Goal: Check status: Check status

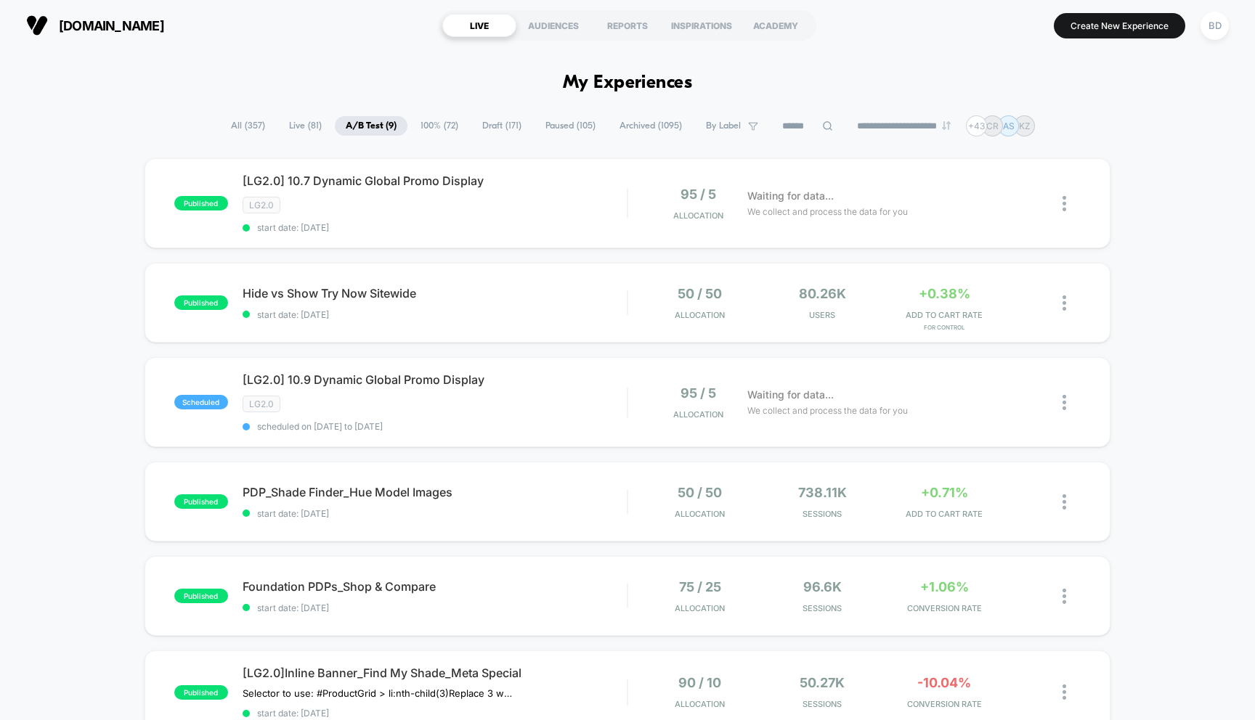
click at [56, 250] on div "published [LG2.0] 10.7 Dynamic Global Promo Display LG2.0 start date: 10/7/2025…" at bounding box center [627, 625] width 1255 height 935
click at [289, 289] on span "Hide vs Show Try Now Sitewide Click to edit experience details" at bounding box center [434, 293] width 385 height 15
click at [269, 293] on span "Hide vs Show Try Now Sitewide Click to edit experience details" at bounding box center [434, 293] width 385 height 15
click at [112, 317] on div "published [LG2.0] 10.7 Dynamic Global Promo Display LG2.0 start date: 10/7/2025…" at bounding box center [627, 625] width 1255 height 935
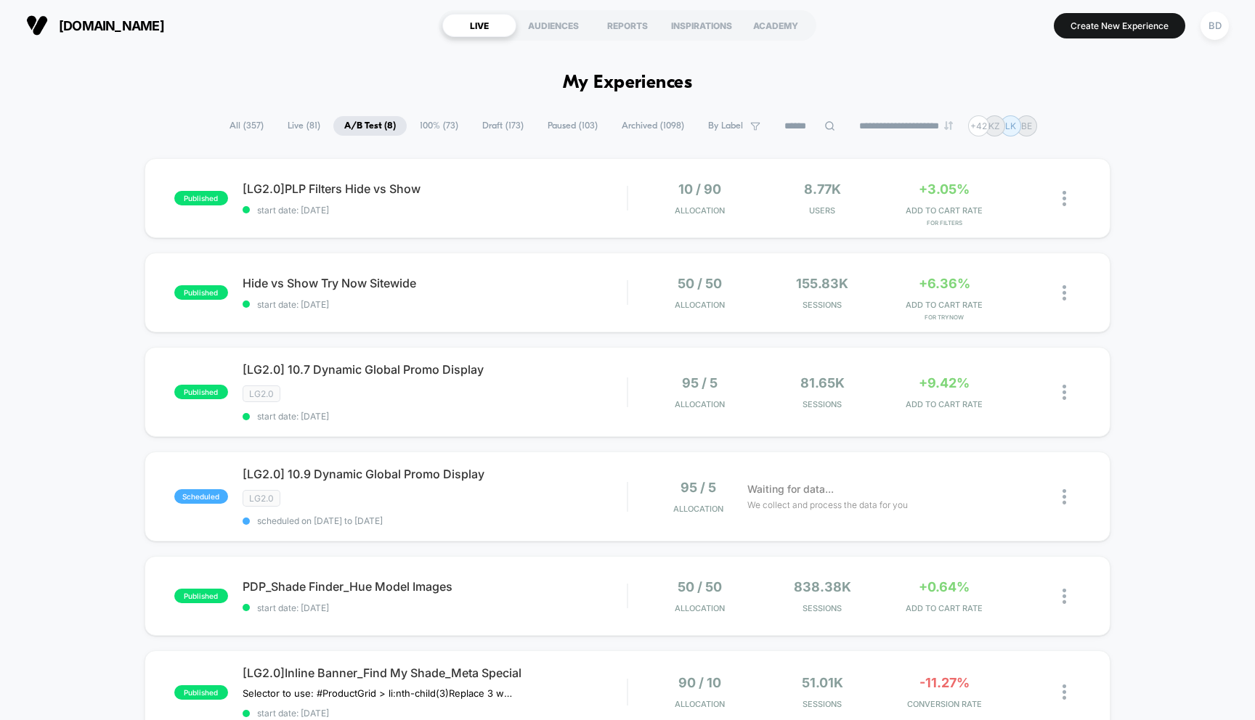
click at [75, 339] on div "published [LG2.0]PLP Filters Hide vs Show start date: [DATE] 10 / 90 Allocation…" at bounding box center [627, 578] width 1255 height 841
click at [86, 226] on div "published [LG2.0]PLP Filters Hide vs Show start date: [DATE] 10 / 90 Allocation…" at bounding box center [627, 578] width 1255 height 841
click at [308, 285] on span "Hide vs Show Try Now Sitewide Click to edit experience details" at bounding box center [434, 283] width 385 height 15
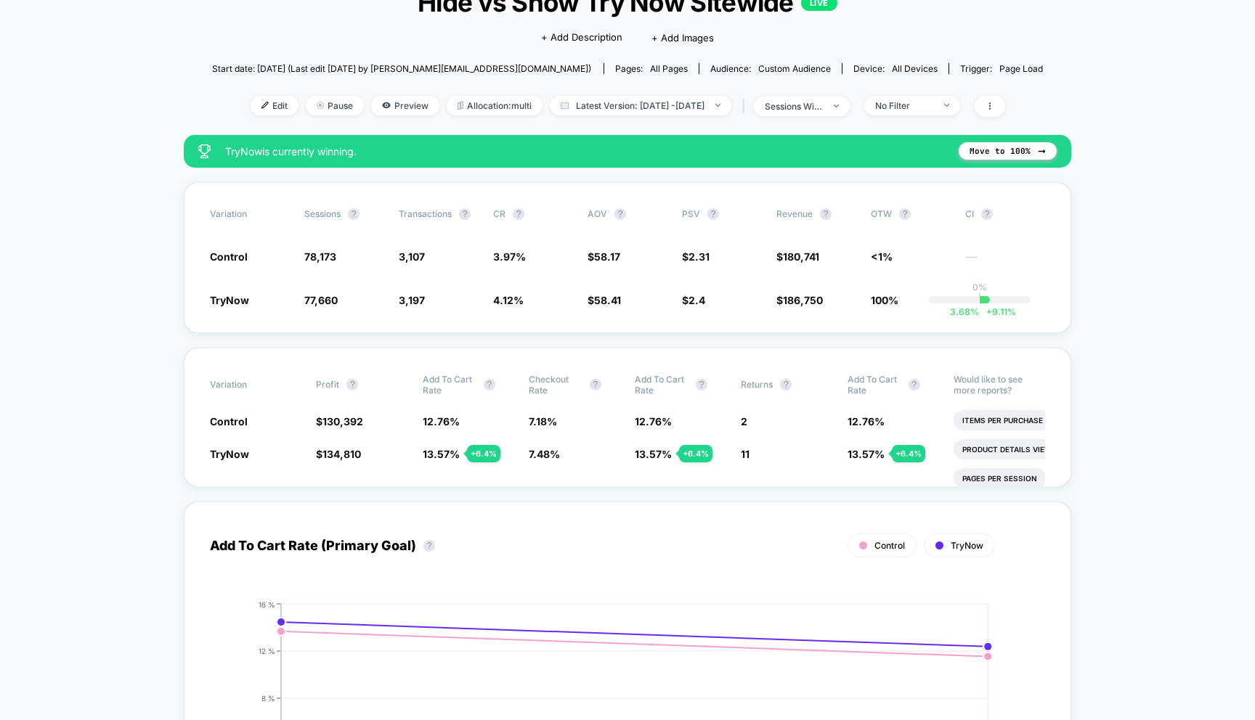
scroll to position [112, 0]
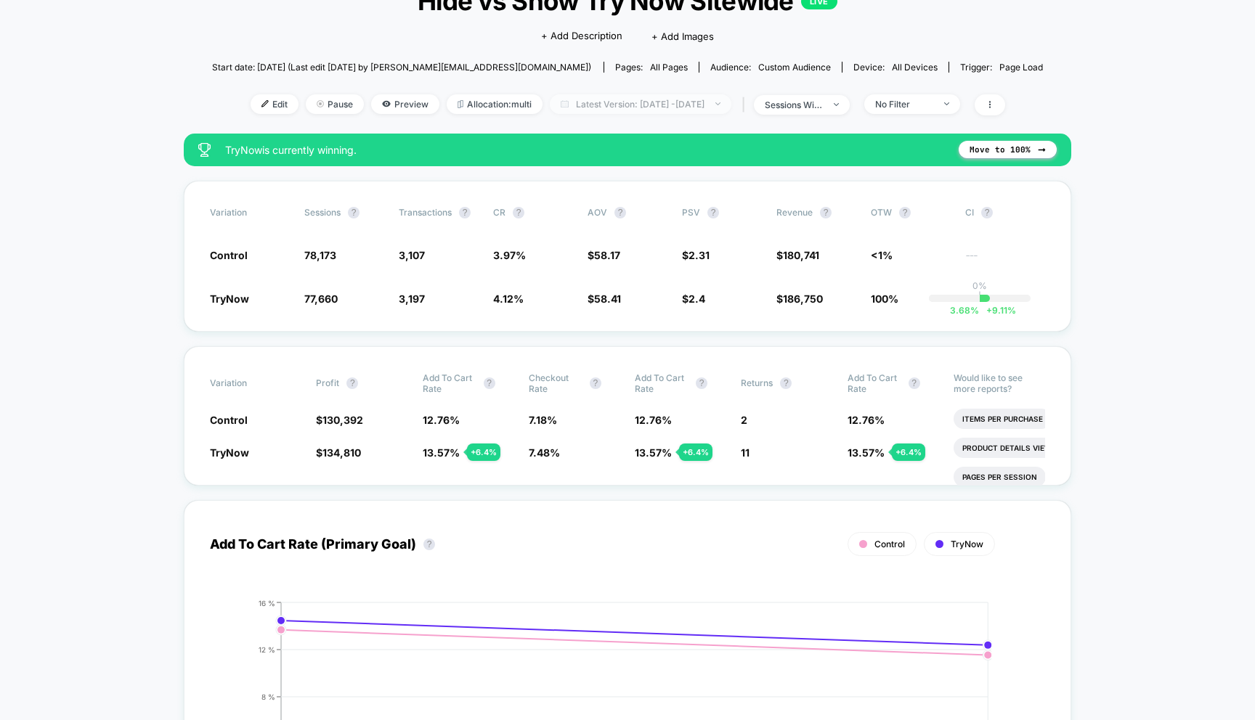
click at [645, 100] on span "Latest Version: Oct 7, 2025 - Oct 8, 2025" at bounding box center [640, 104] width 181 height 20
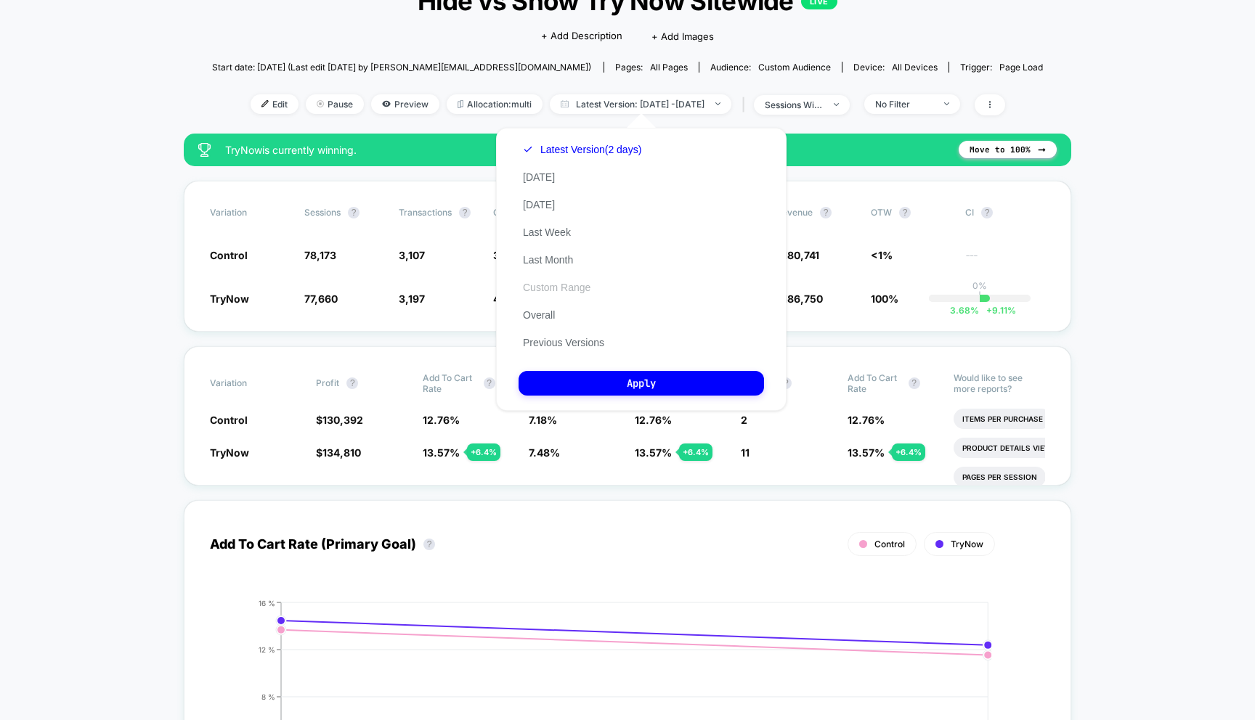
click at [543, 287] on button "Custom Range" at bounding box center [556, 287] width 76 height 13
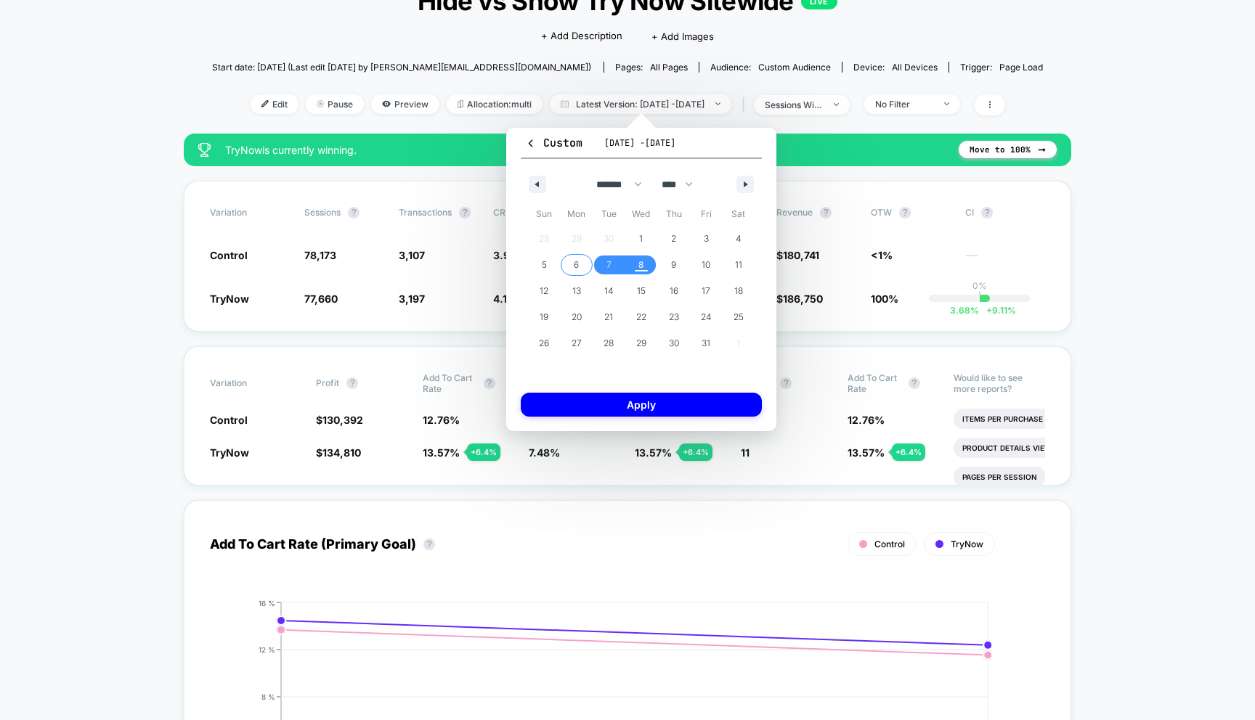
click at [587, 263] on span "6" at bounding box center [576, 265] width 33 height 19
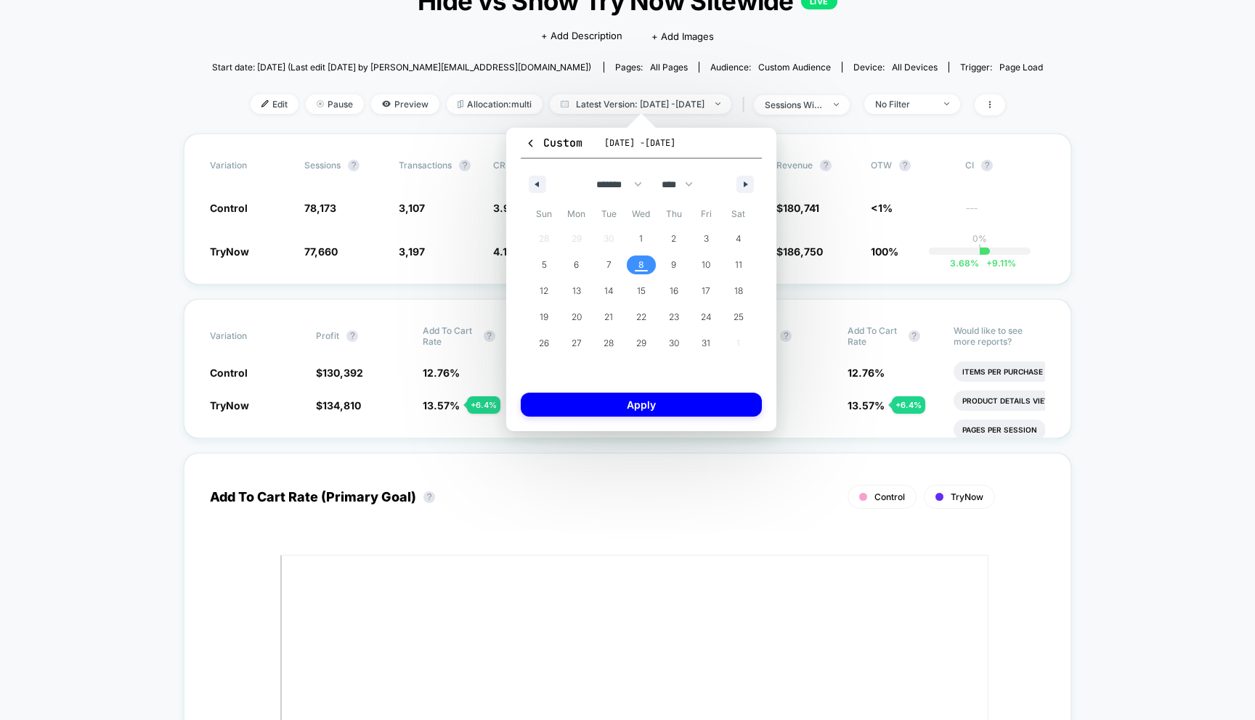
click at [644, 266] on span "8" at bounding box center [641, 265] width 33 height 19
click at [646, 406] on button "Apply" at bounding box center [641, 405] width 241 height 24
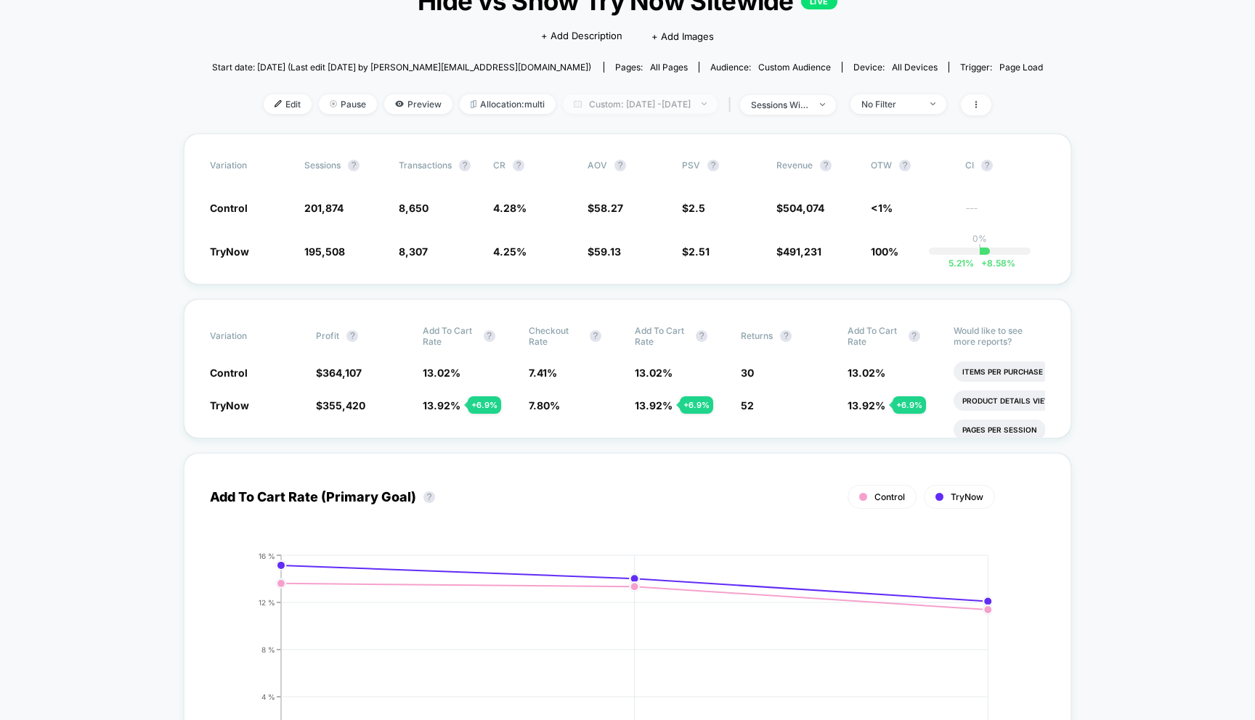
click at [644, 94] on span "Custom: Oct 6, 2025 - Oct 8, 2025" at bounding box center [640, 104] width 155 height 20
select select "*"
select select "****"
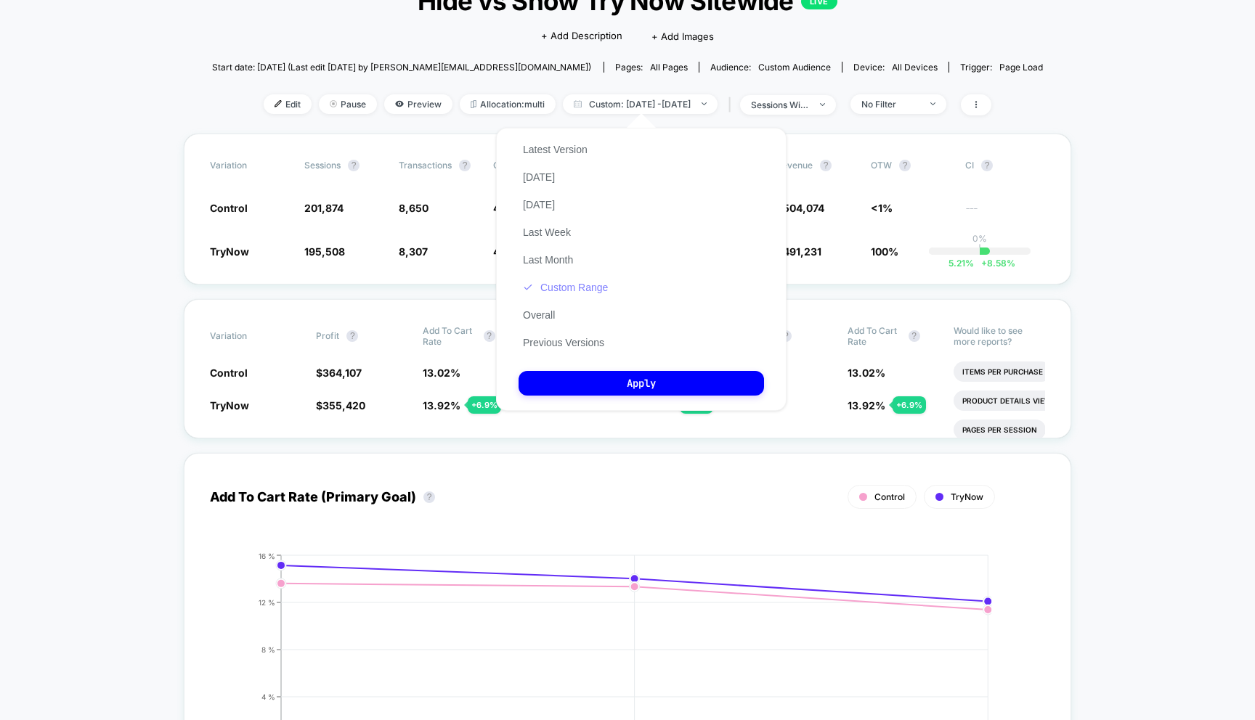
click at [546, 288] on button "Custom Range" at bounding box center [565, 287] width 94 height 13
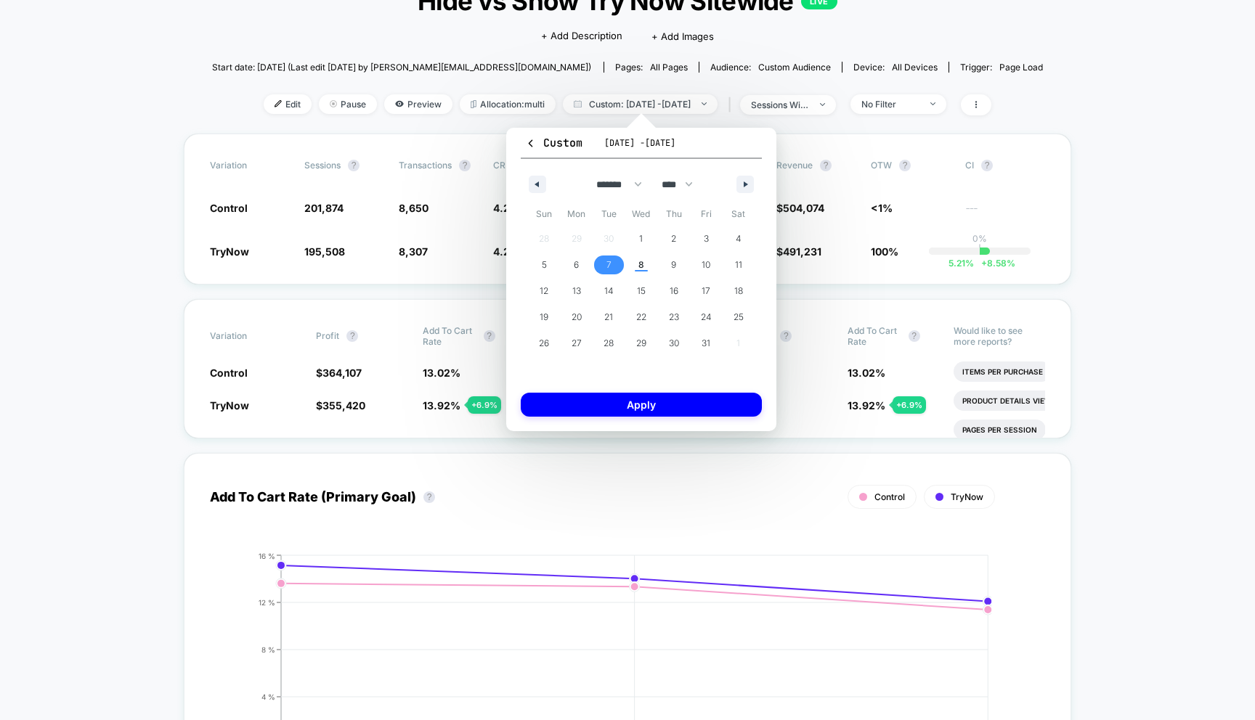
click at [615, 259] on span "7" at bounding box center [608, 265] width 33 height 19
click at [643, 259] on span "8" at bounding box center [641, 265] width 6 height 26
click at [651, 397] on button "Apply" at bounding box center [641, 405] width 241 height 24
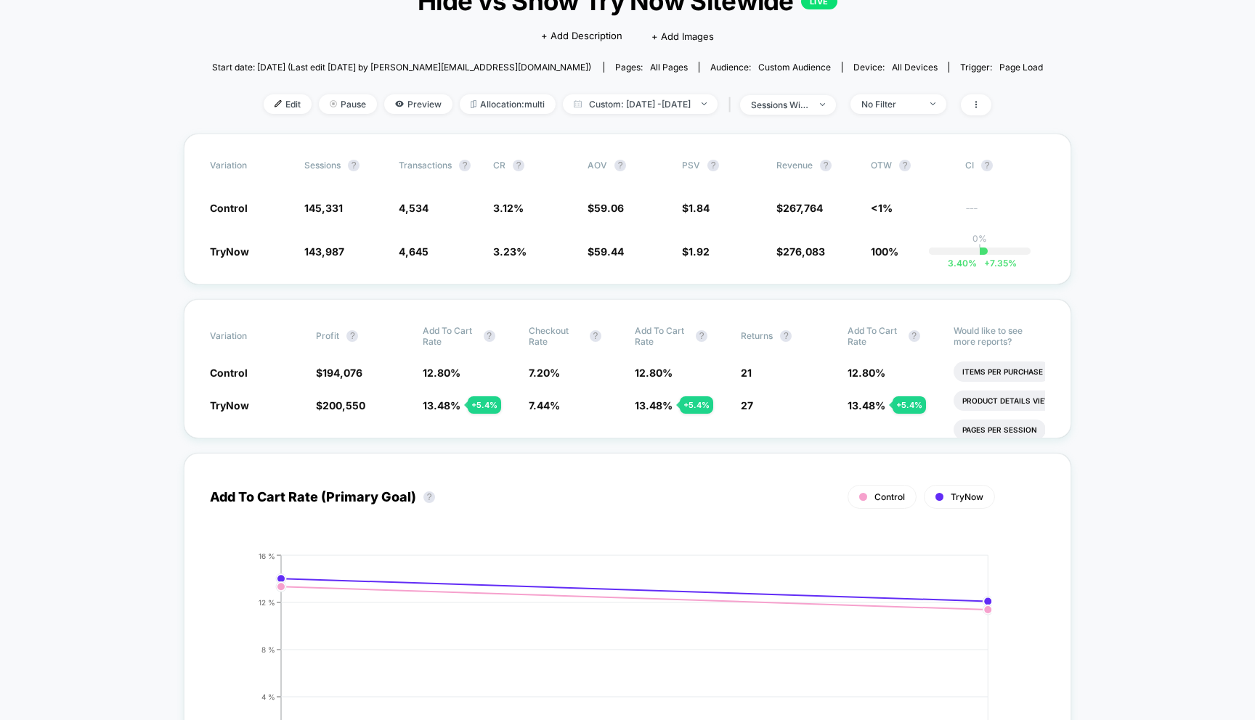
click at [688, 104] on span "Custom: Oct 7, 2025 - Oct 8, 2025" at bounding box center [640, 104] width 155 height 20
select select "*"
select select "****"
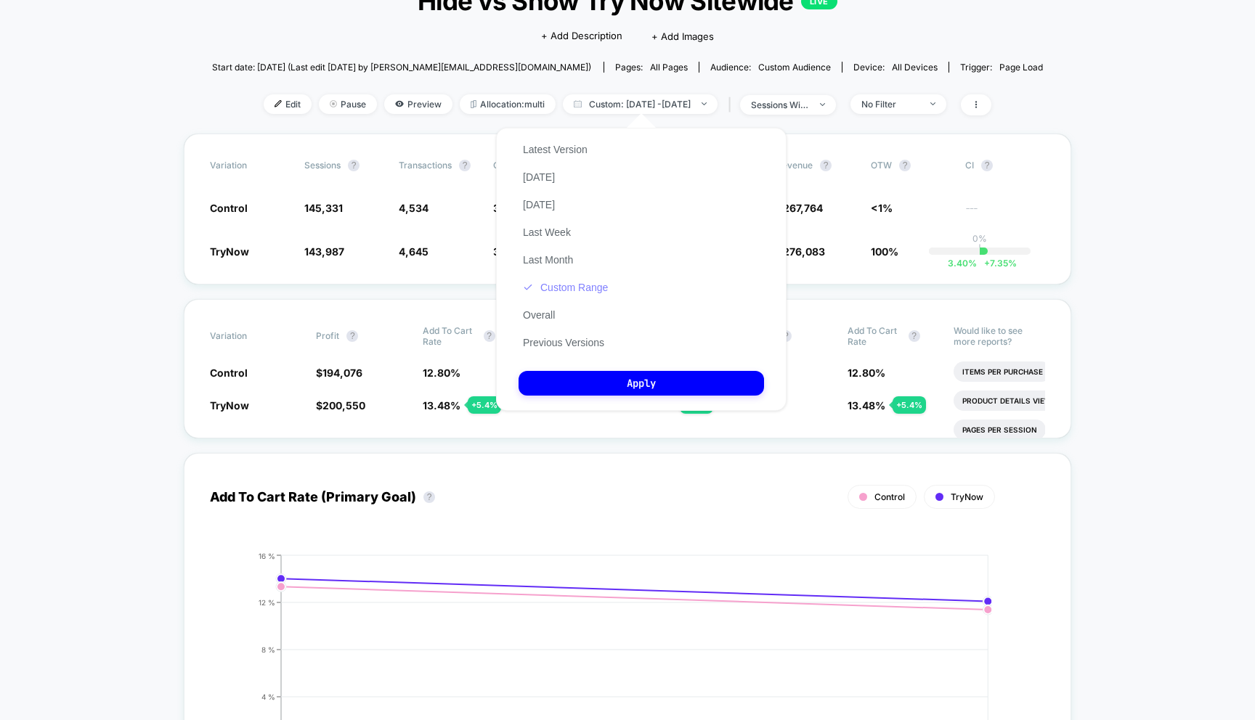
click at [567, 284] on button "Custom Range" at bounding box center [565, 287] width 94 height 13
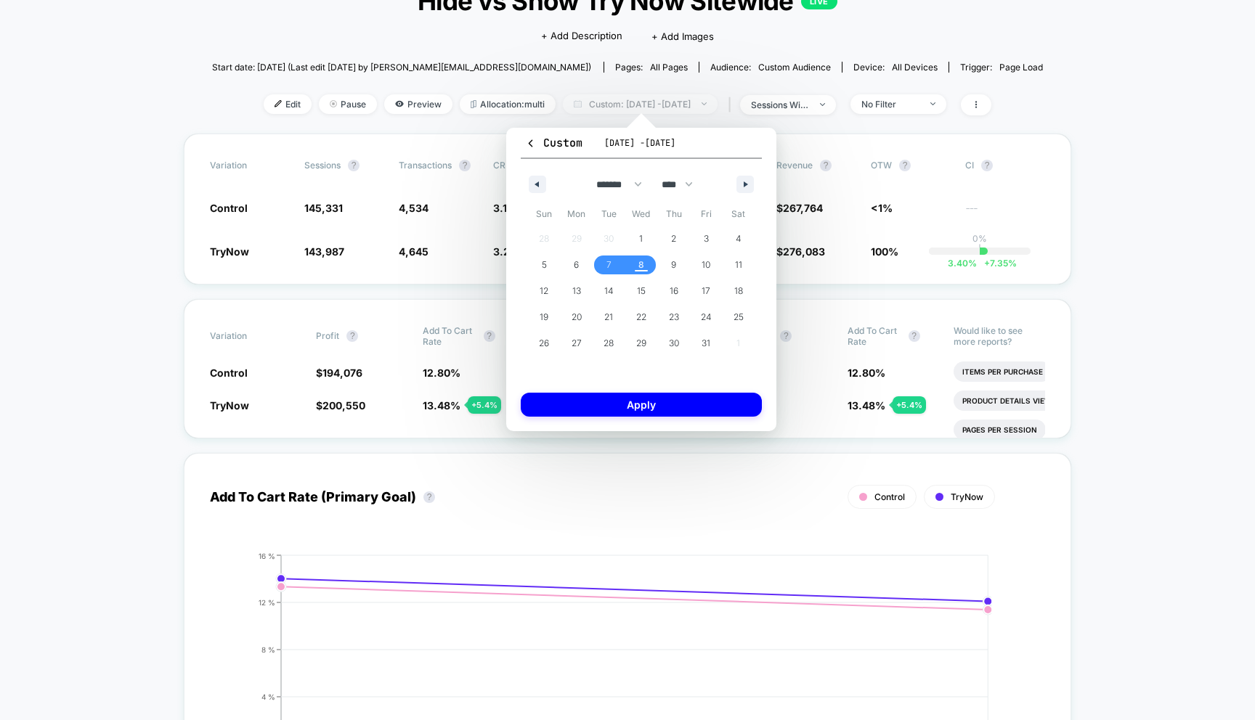
click at [608, 110] on span "Custom: Oct 7, 2025 - Oct 8, 2025" at bounding box center [640, 104] width 155 height 20
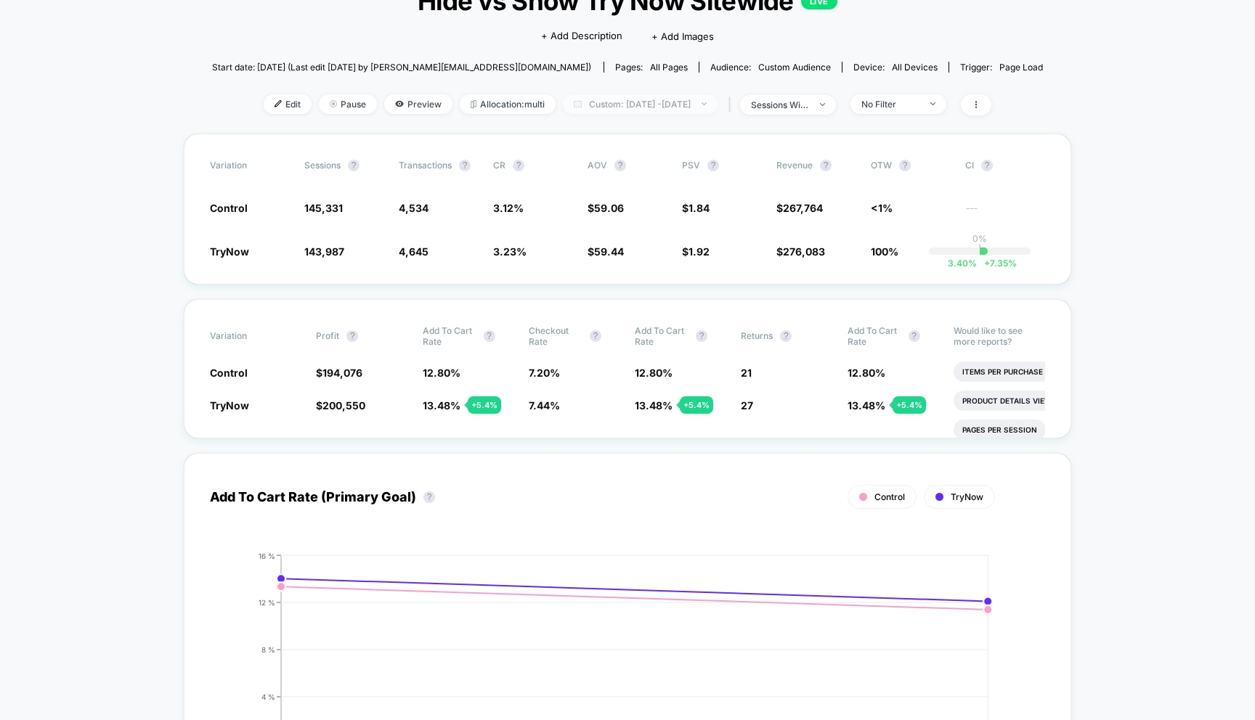
click at [608, 110] on span "Custom: Oct 7, 2025 - Oct 8, 2025" at bounding box center [640, 104] width 155 height 20
select select "*"
select select "****"
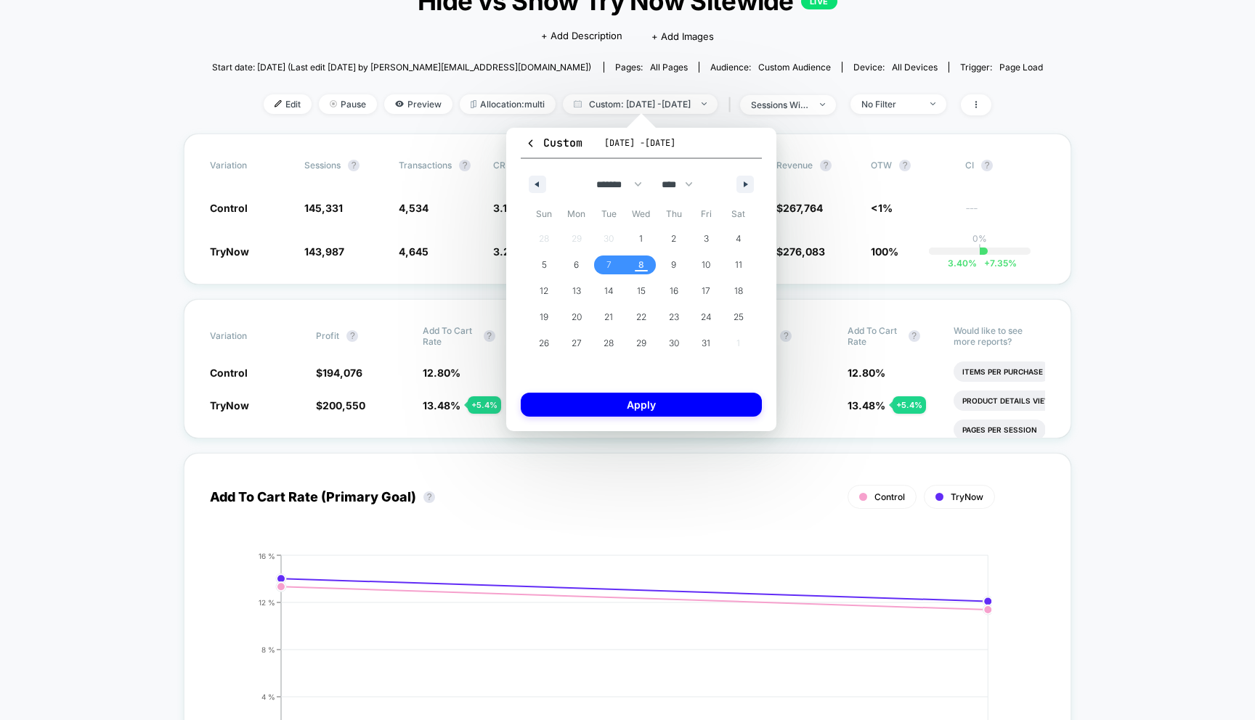
click at [526, 144] on icon "button" at bounding box center [530, 143] width 11 height 11
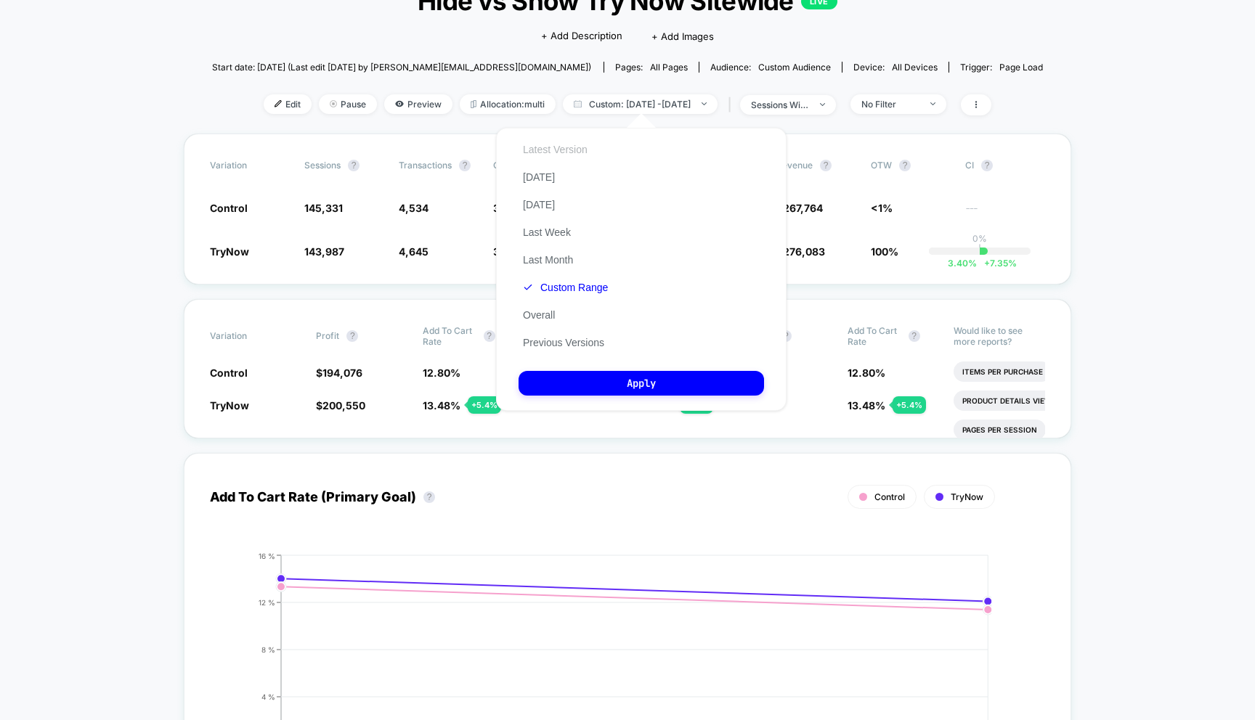
click at [548, 147] on button "Latest Version" at bounding box center [554, 149] width 73 height 13
click at [637, 377] on button "Apply" at bounding box center [640, 383] width 245 height 25
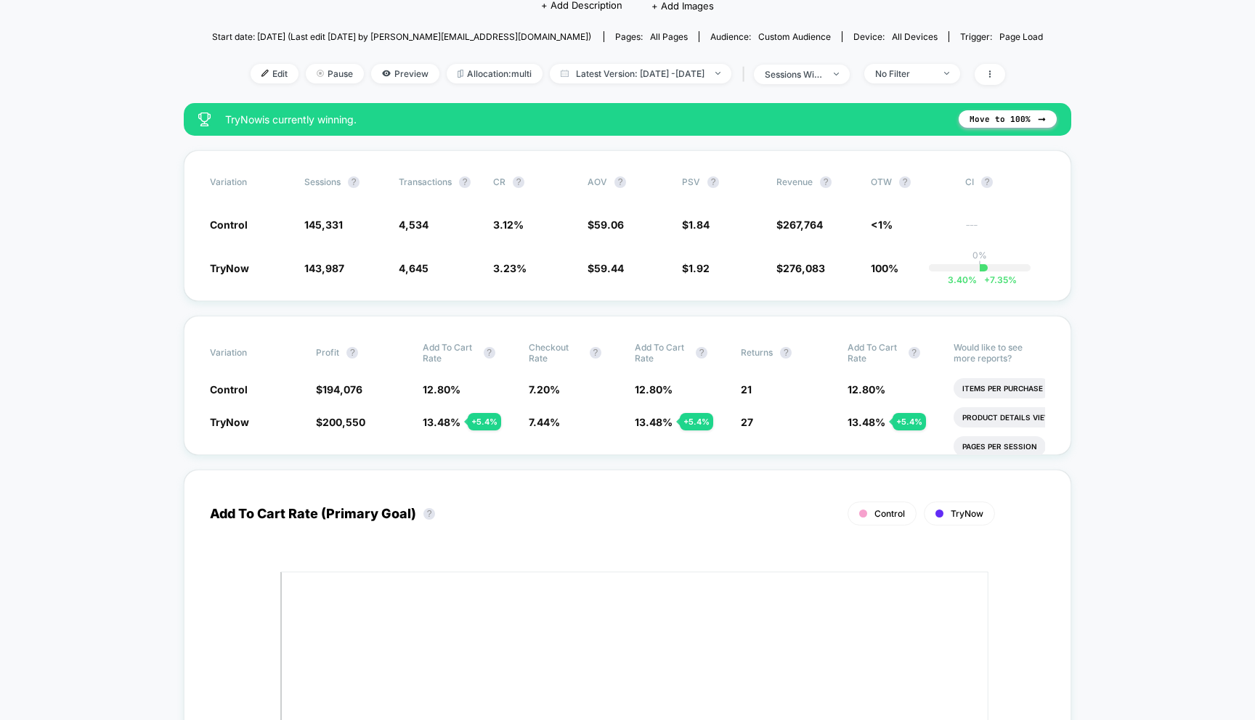
scroll to position [146, 0]
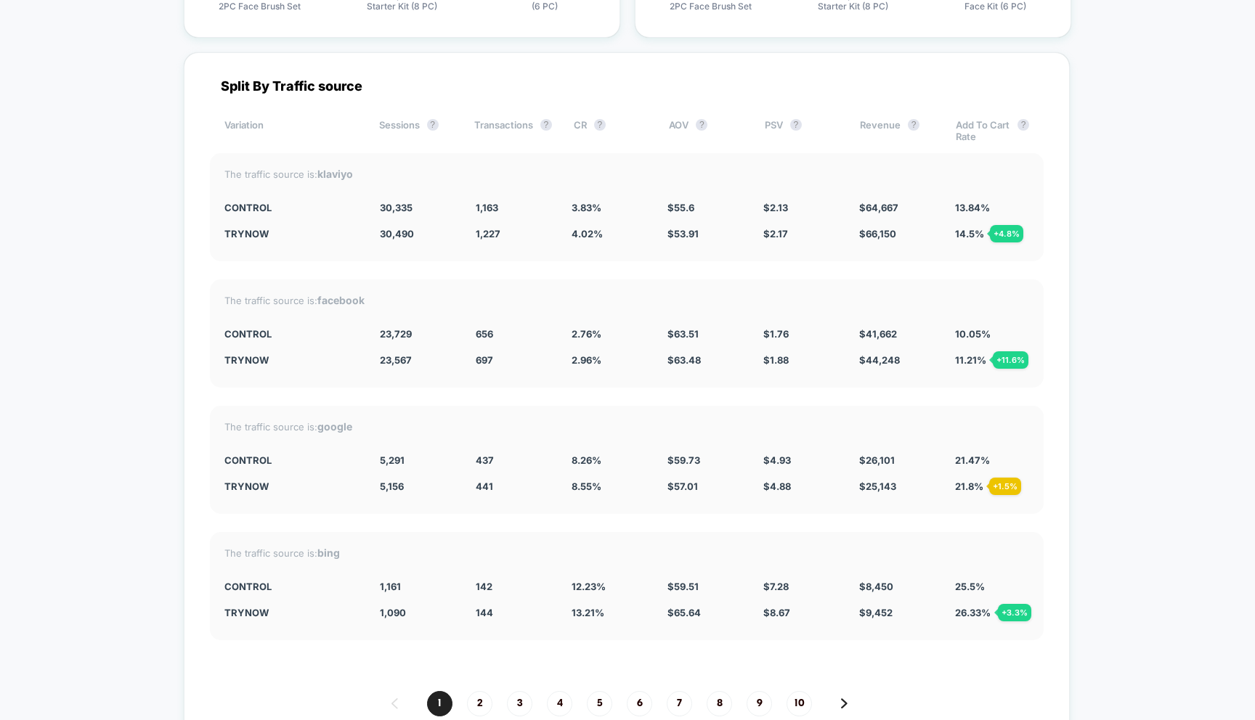
scroll to position [3994, 0]
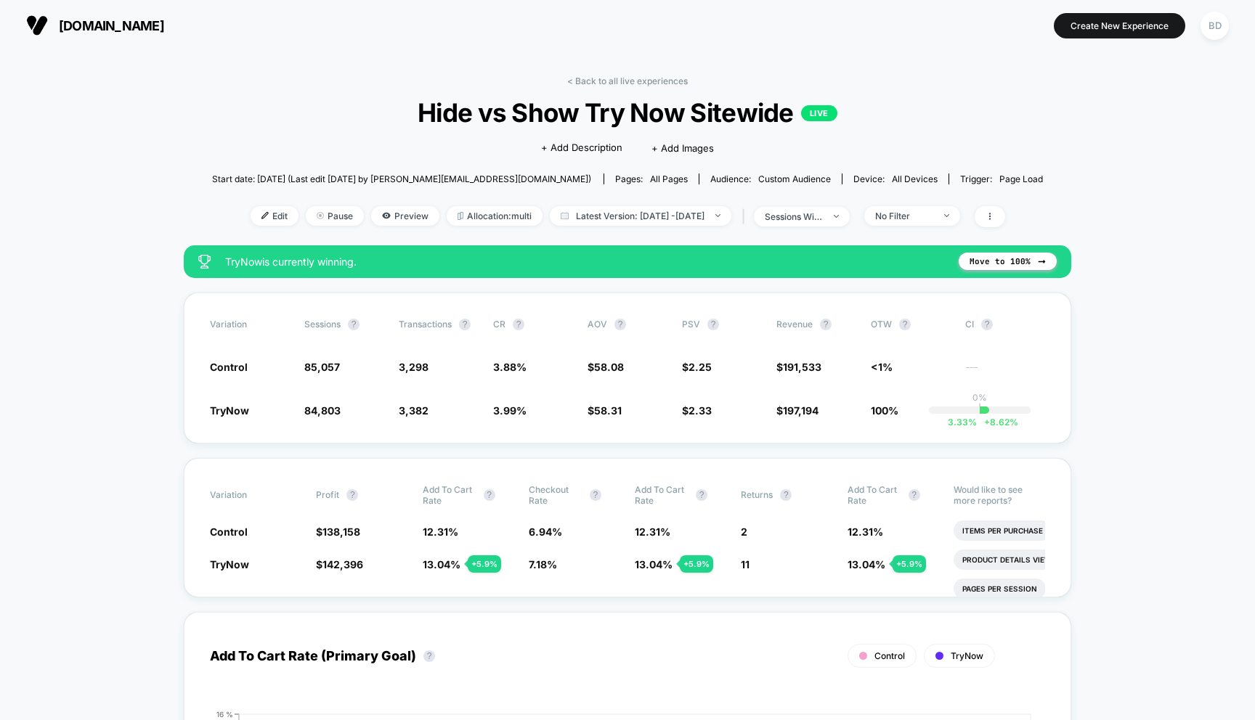
click at [707, 212] on span "Latest Version: Oct 6, 2025 - Oct 7, 2025" at bounding box center [640, 216] width 181 height 20
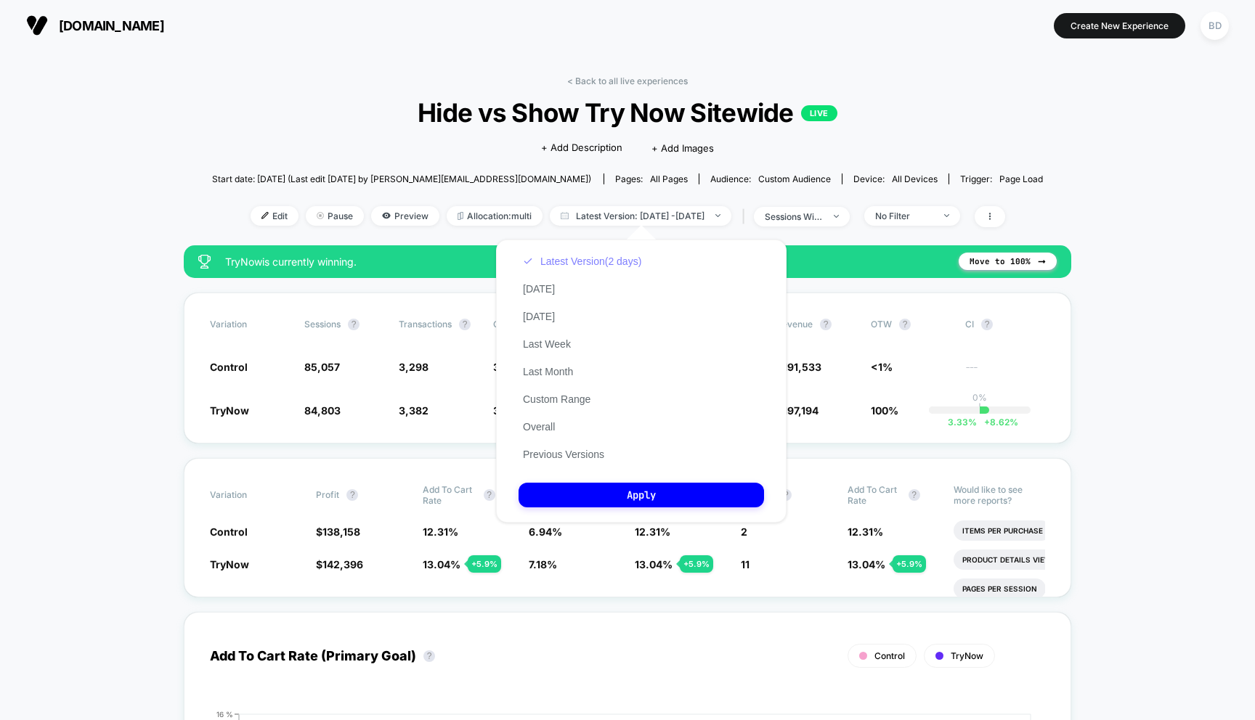
click at [584, 266] on button "Latest Version (2 days)" at bounding box center [581, 261] width 127 height 13
click at [507, 160] on div "Click to edit experience details + Add Description + Add Images" at bounding box center [627, 147] width 499 height 38
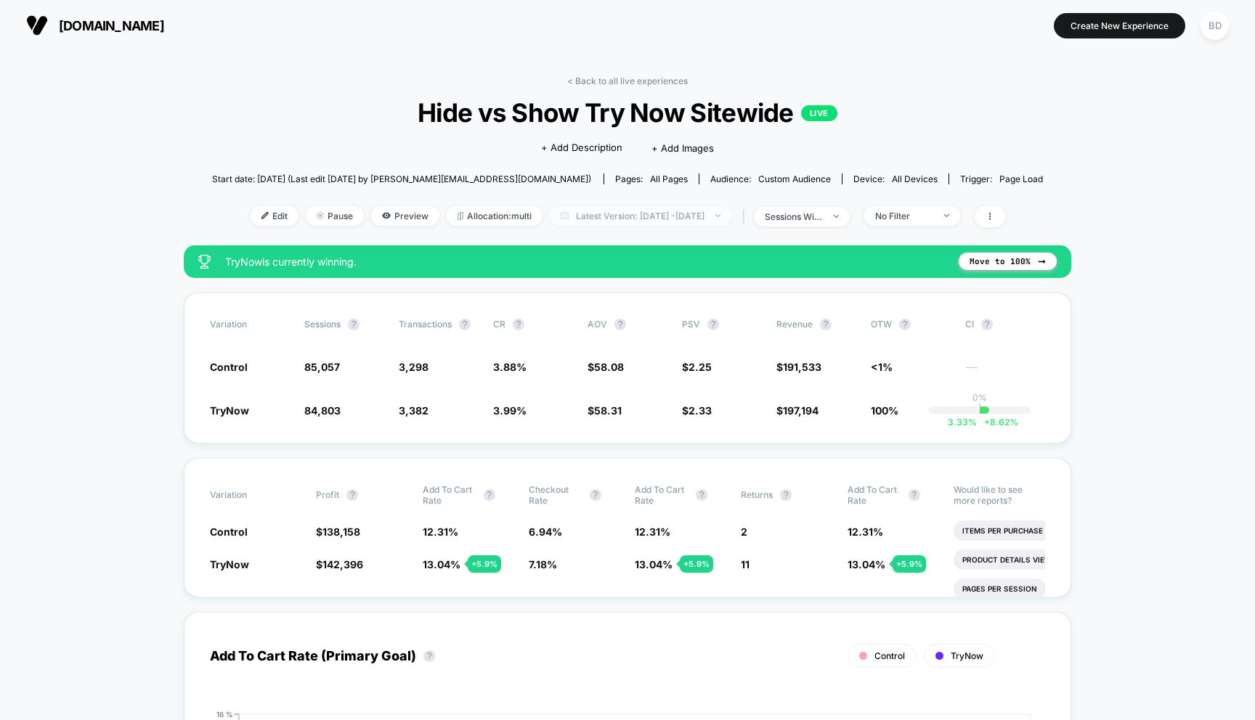
click at [579, 213] on span "Latest Version: Oct 6, 2025 - Oct 7, 2025" at bounding box center [640, 216] width 181 height 20
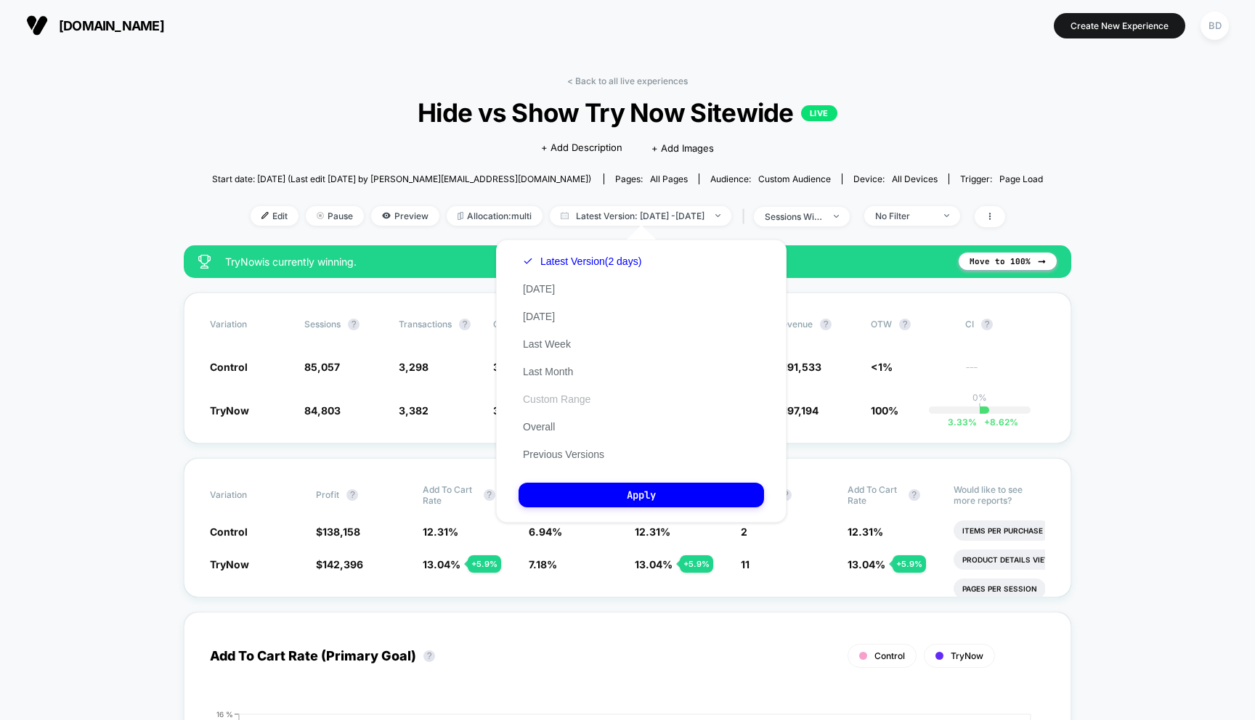
click at [560, 404] on button "Custom Range" at bounding box center [556, 399] width 76 height 13
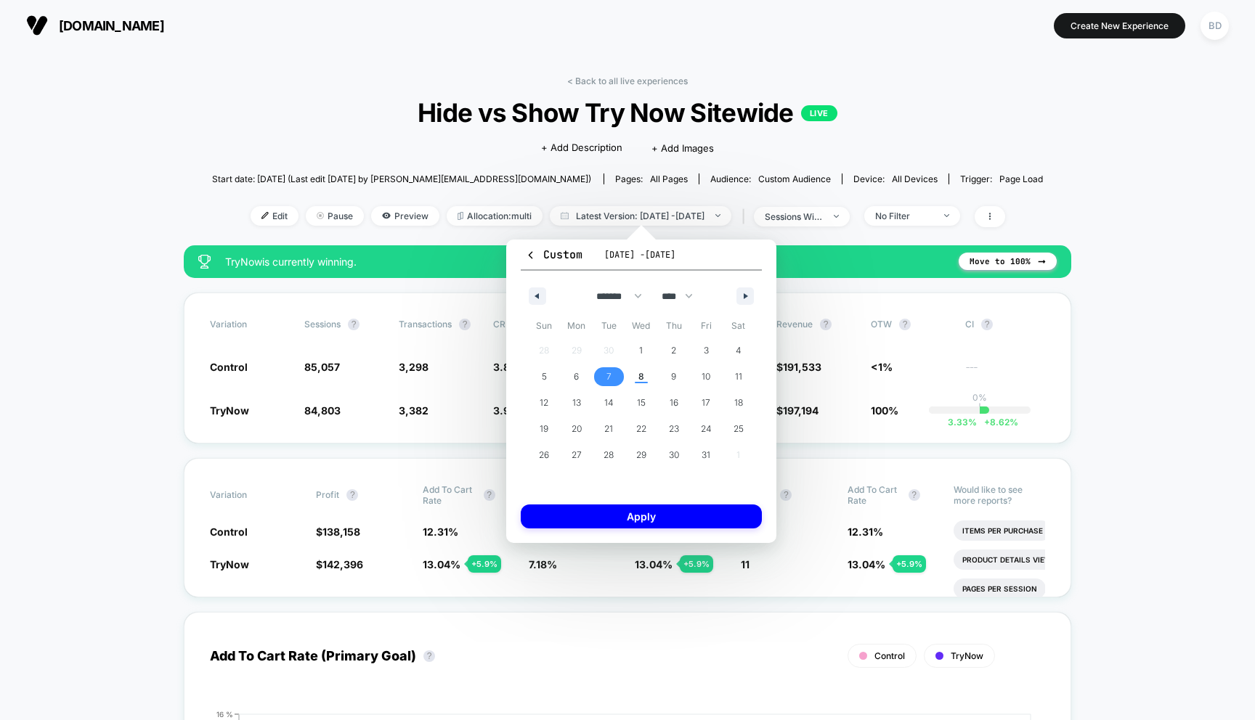
click at [609, 375] on span "7" at bounding box center [608, 377] width 5 height 26
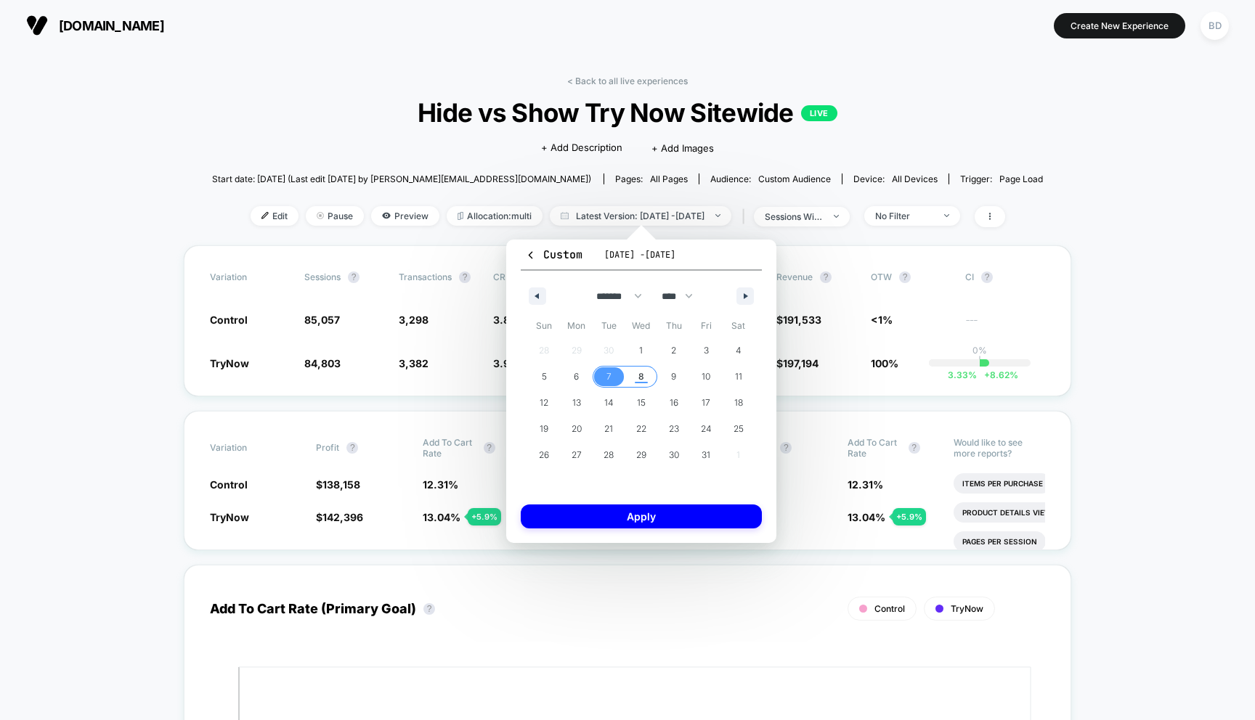
click at [640, 370] on span "8" at bounding box center [641, 377] width 6 height 26
click at [641, 517] on button "Apply" at bounding box center [641, 517] width 241 height 24
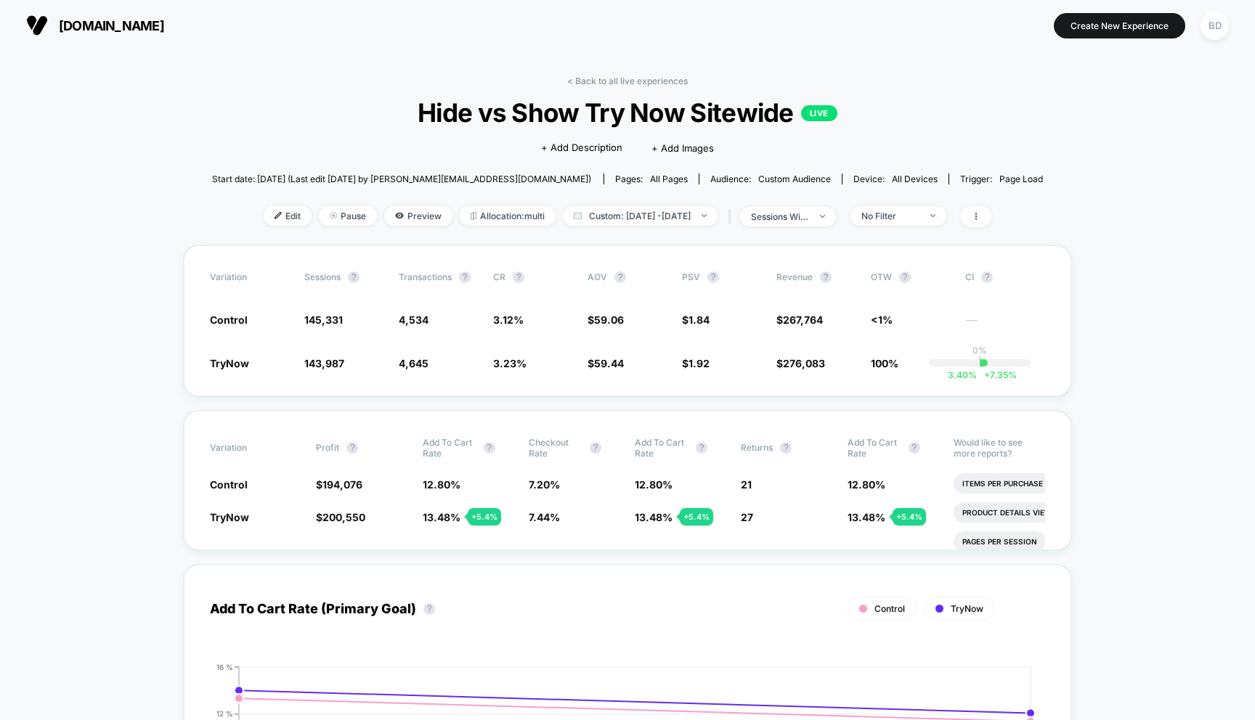
click at [701, 221] on span "Custom: Oct 7, 2025 - Oct 8, 2025" at bounding box center [640, 216] width 155 height 20
select select "*"
select select "****"
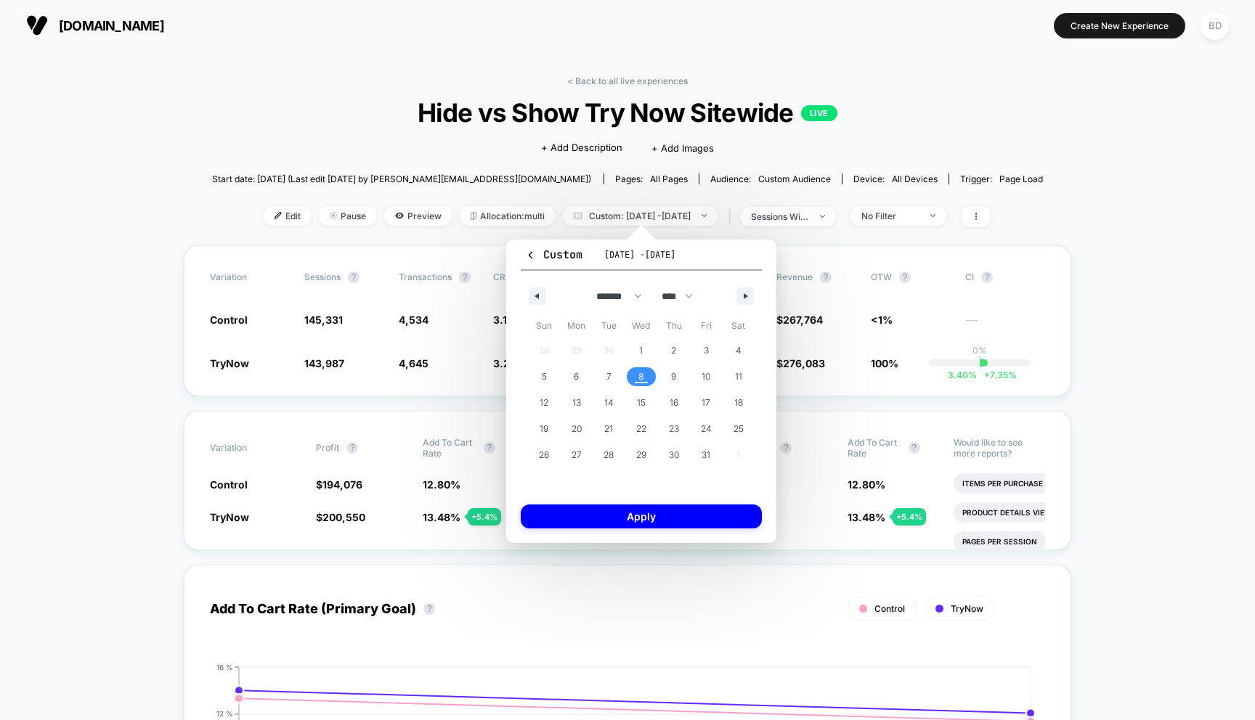
click at [637, 379] on span "8" at bounding box center [641, 376] width 33 height 19
click at [642, 514] on button "Apply" at bounding box center [641, 517] width 241 height 24
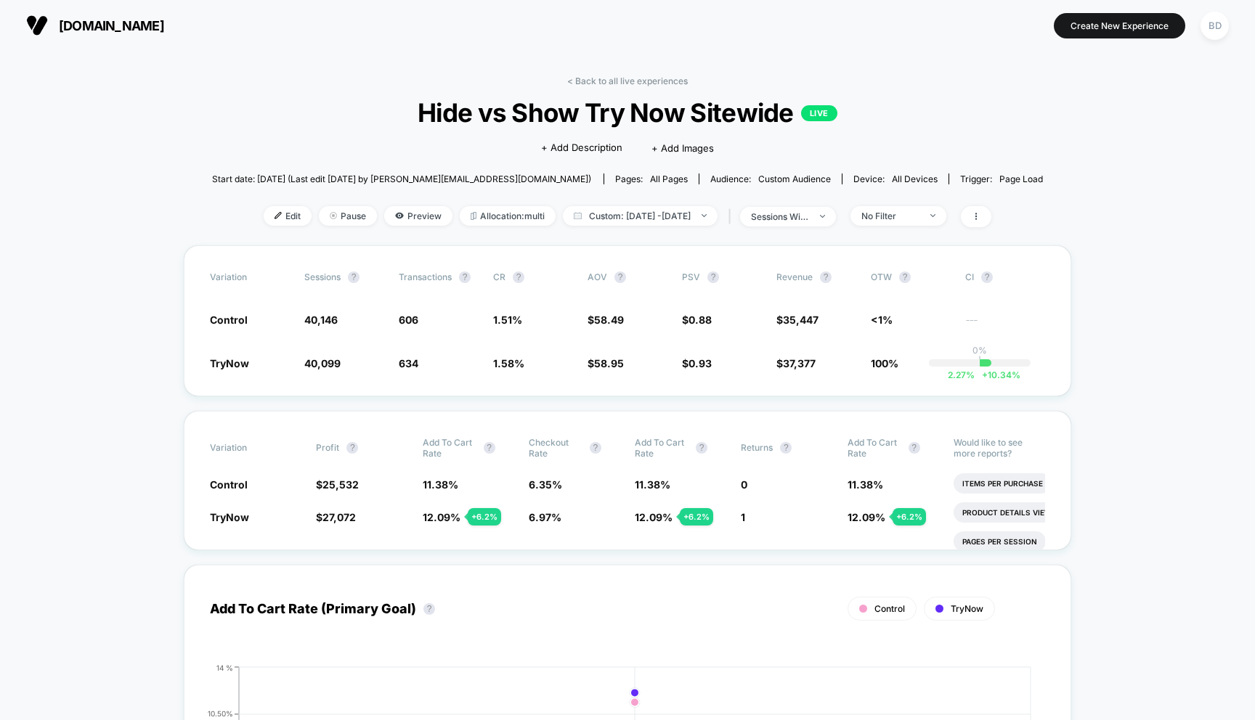
click at [674, 216] on span "Custom: Oct 8, 2025 - Oct 8, 2025" at bounding box center [640, 216] width 155 height 20
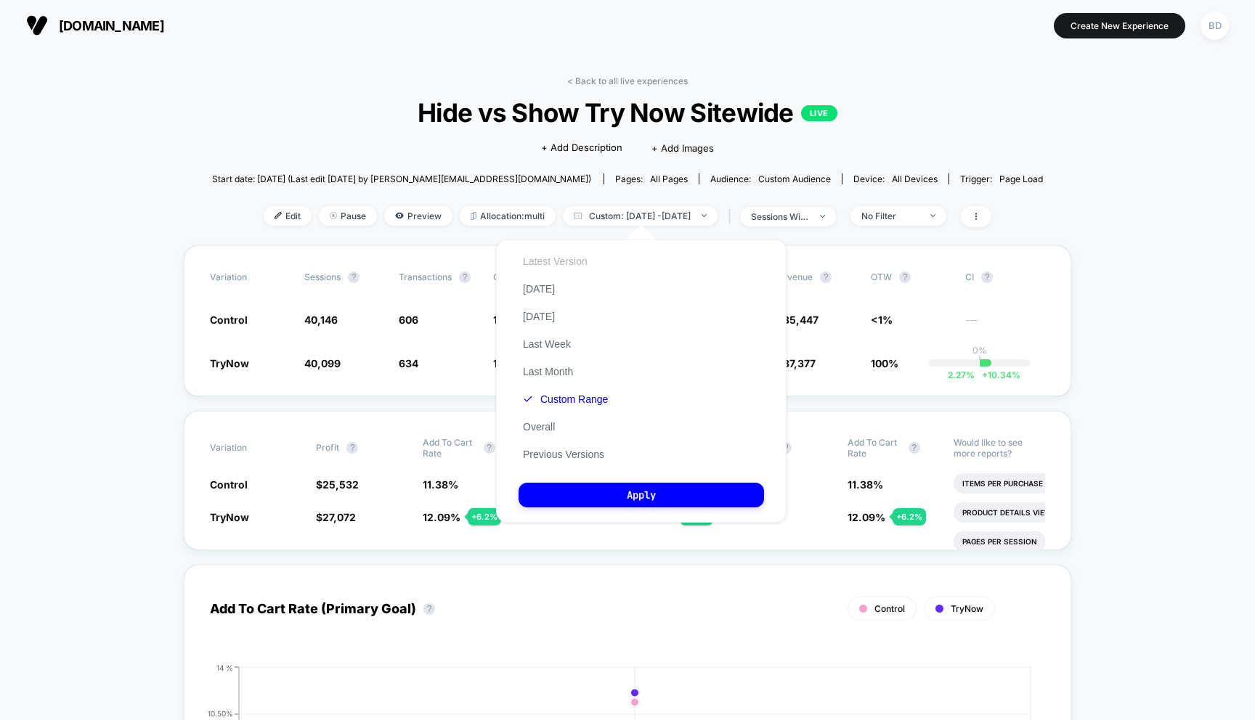
click at [564, 265] on button "Latest Version" at bounding box center [554, 261] width 73 height 13
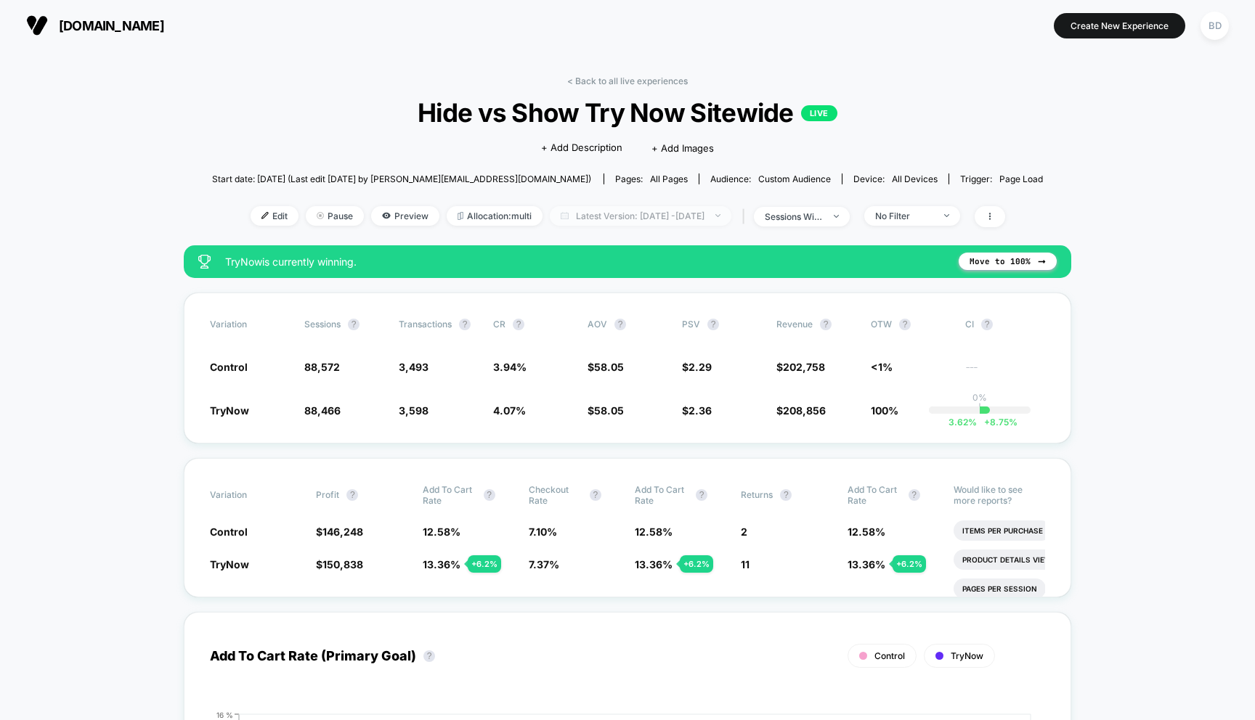
click at [650, 215] on span "Latest Version: Oct 6, 2025 - Oct 7, 2025" at bounding box center [640, 216] width 181 height 20
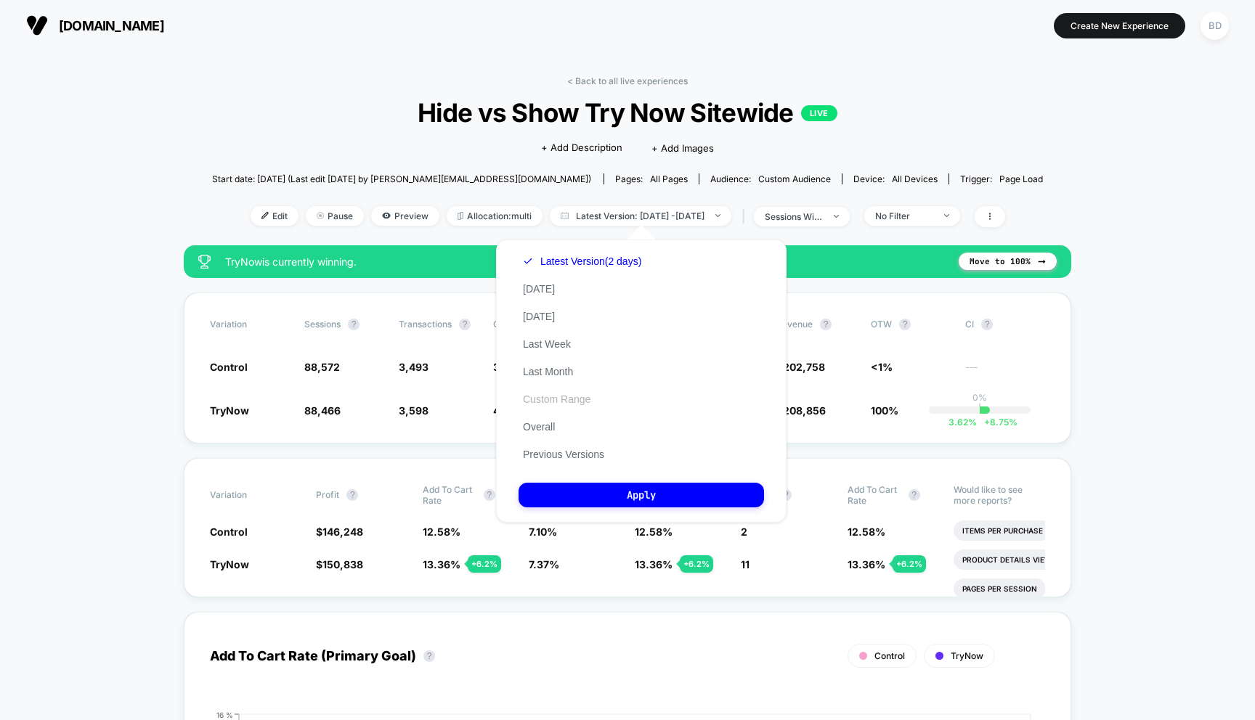
click at [556, 396] on button "Custom Range" at bounding box center [556, 399] width 76 height 13
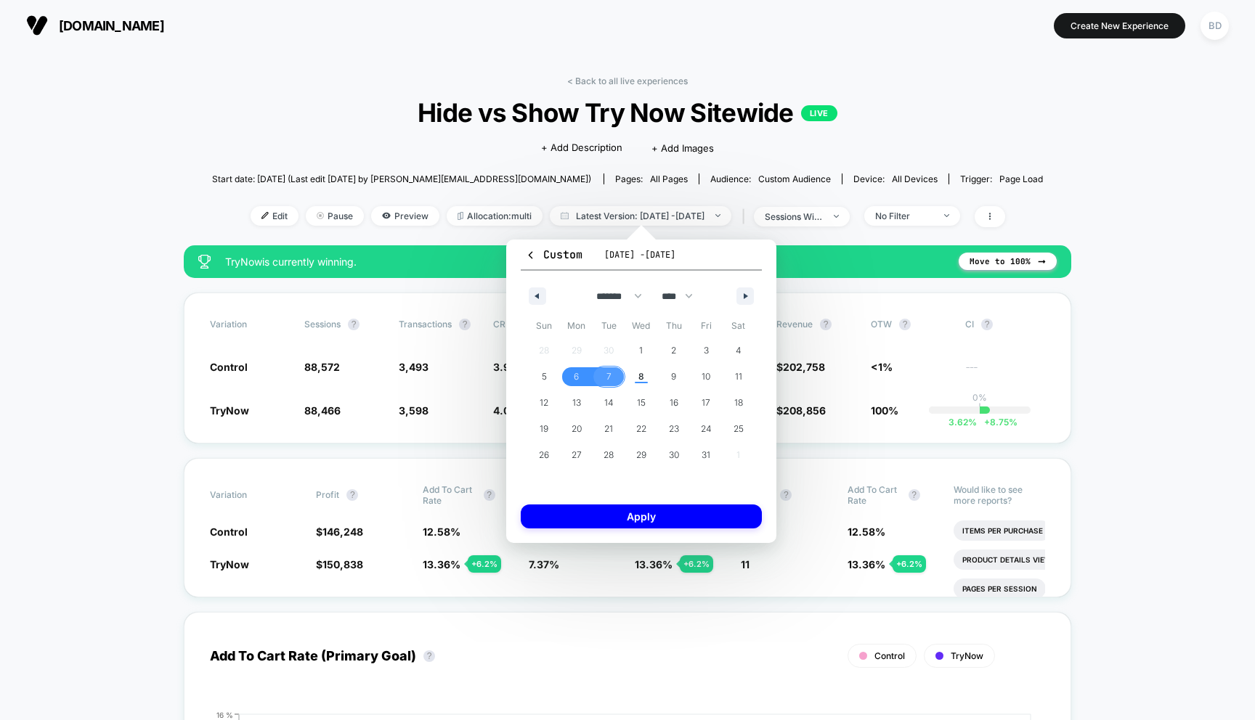
click at [605, 373] on span "7" at bounding box center [608, 376] width 33 height 19
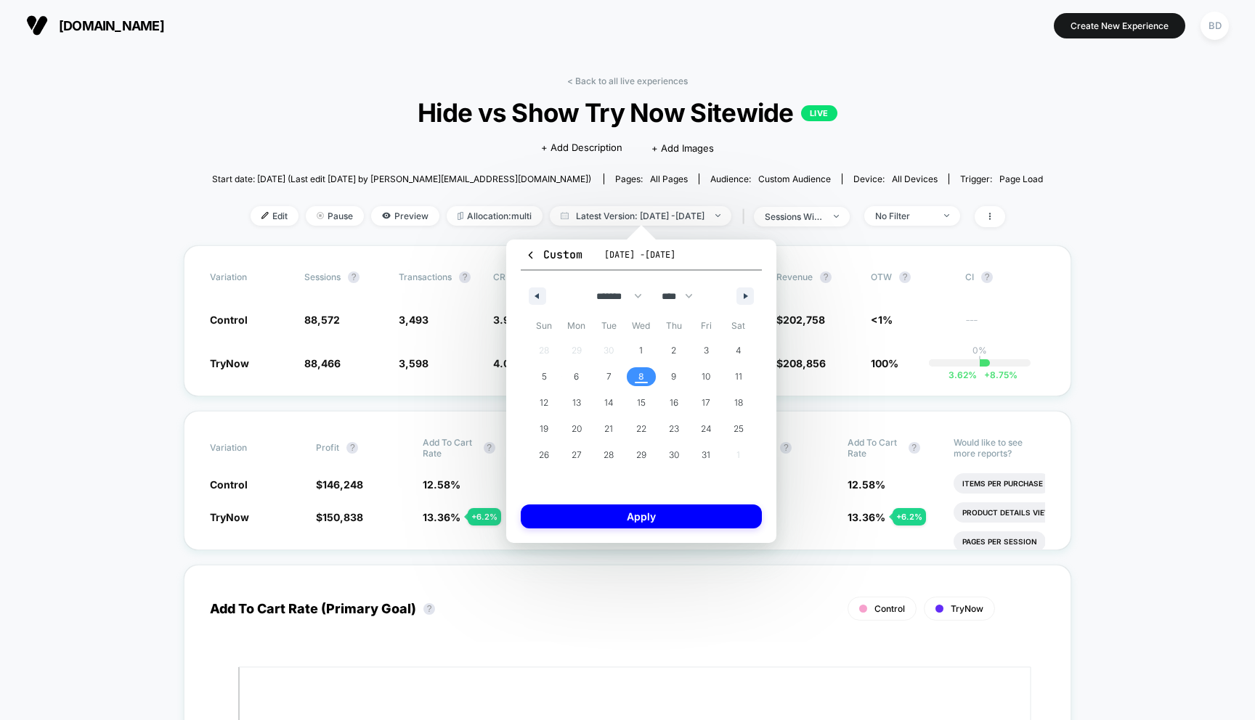
click at [635, 374] on span "8" at bounding box center [641, 376] width 33 height 19
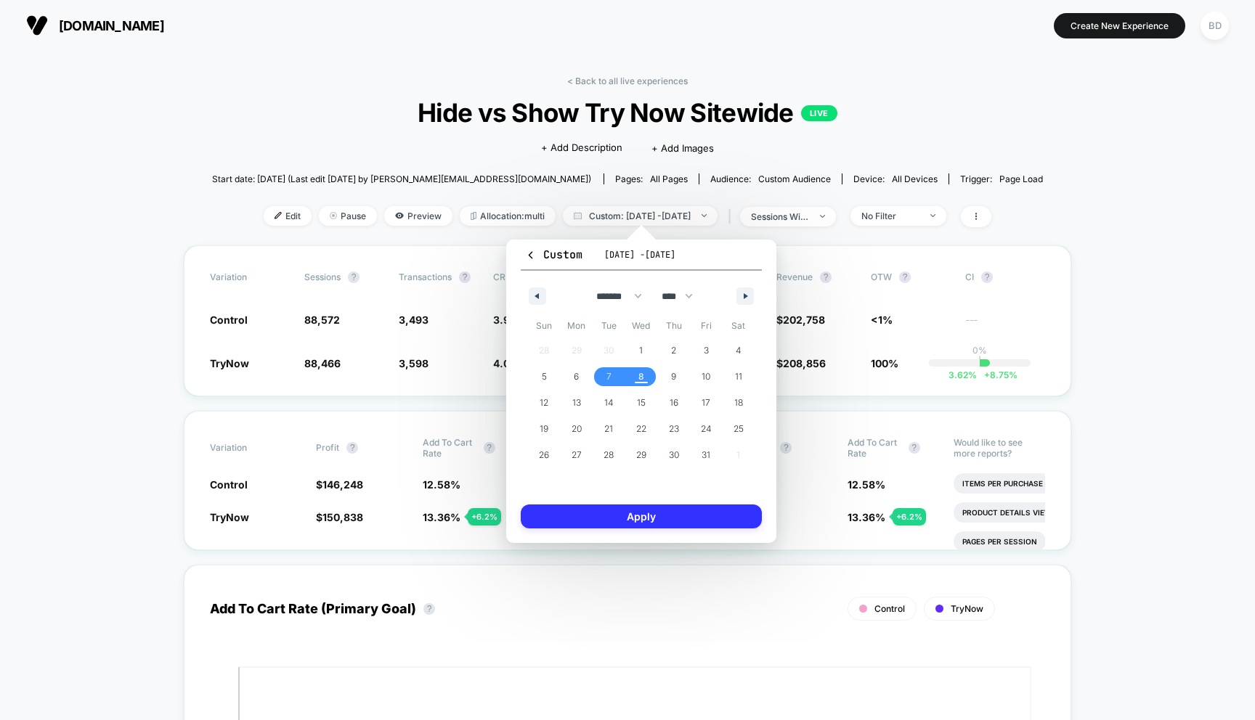
click at [635, 510] on button "Apply" at bounding box center [641, 517] width 241 height 24
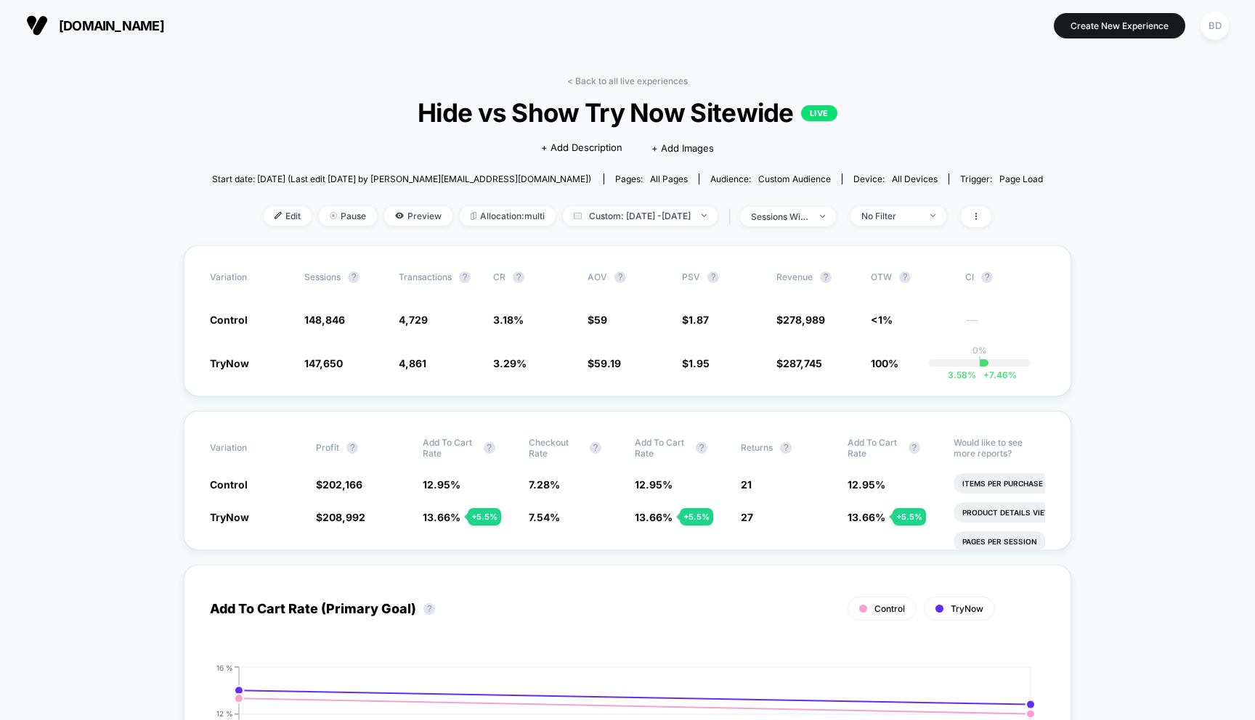
click at [278, 106] on div "< Back to all live experiences Hide vs Show Try Now Sitewide LIVE Click to edit…" at bounding box center [627, 161] width 831 height 170
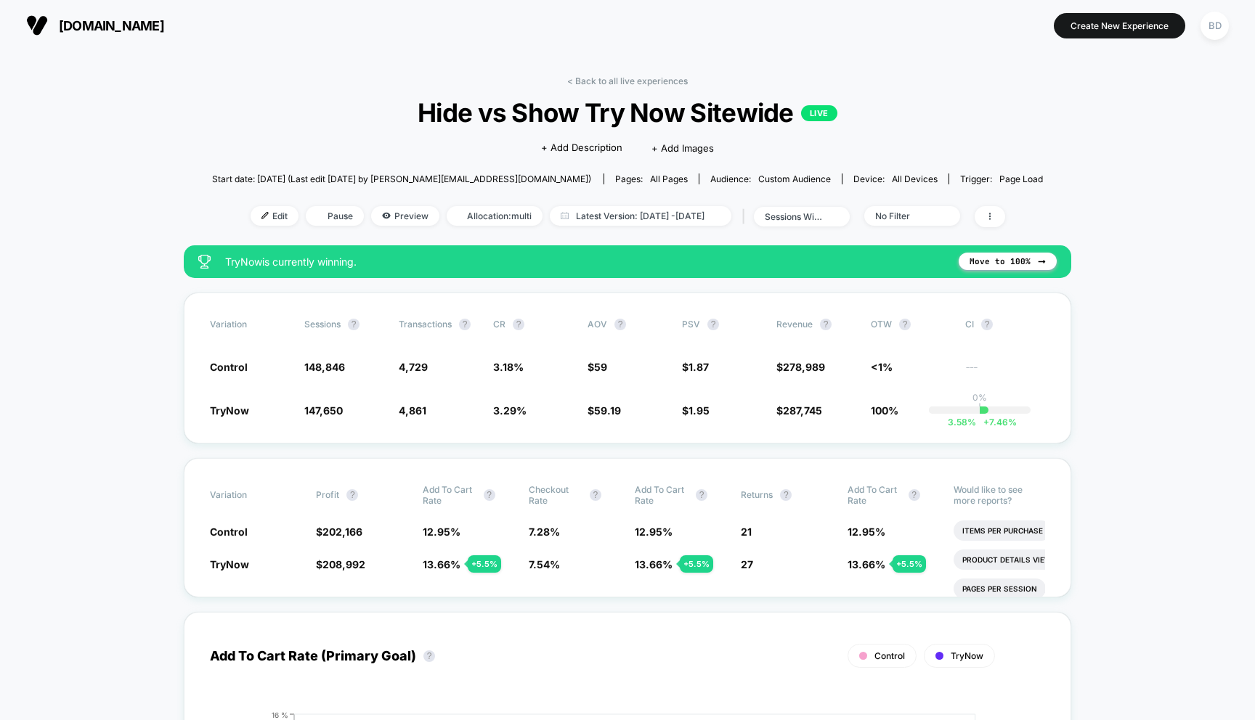
click at [647, 219] on span "Latest Version: Oct 6, 2025 - Oct 7, 2025" at bounding box center [640, 216] width 181 height 20
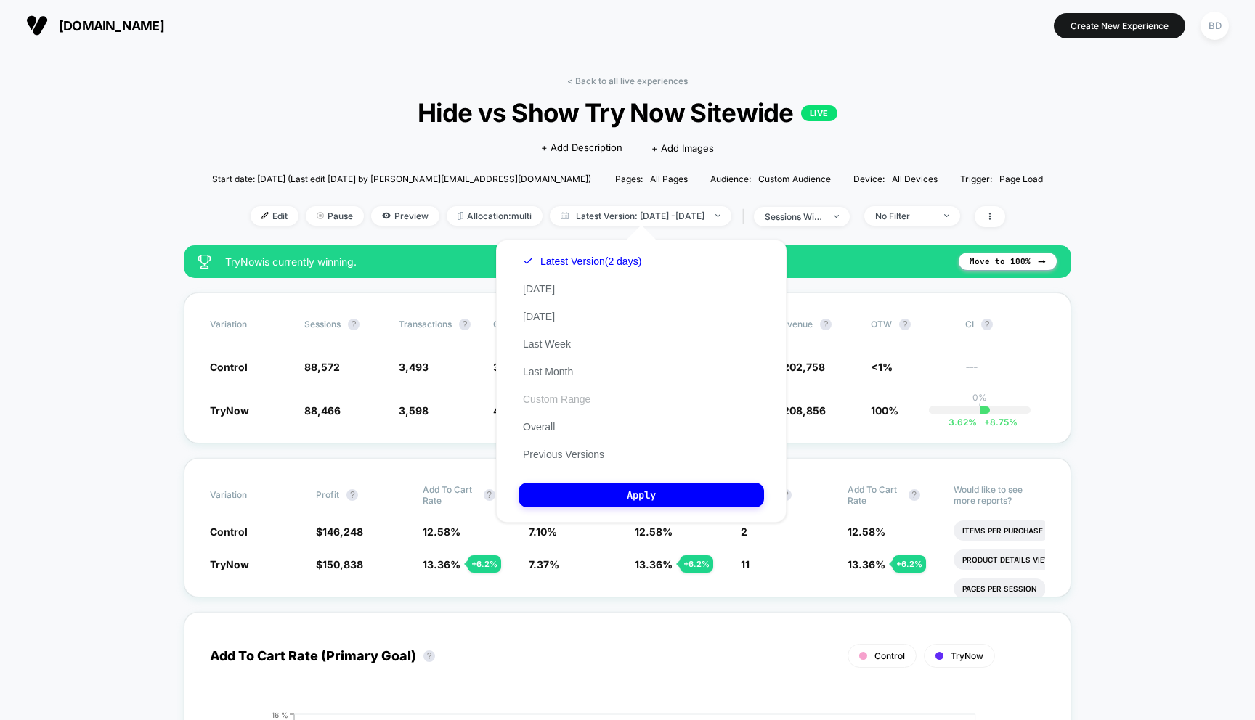
click at [537, 401] on button "Custom Range" at bounding box center [556, 399] width 76 height 13
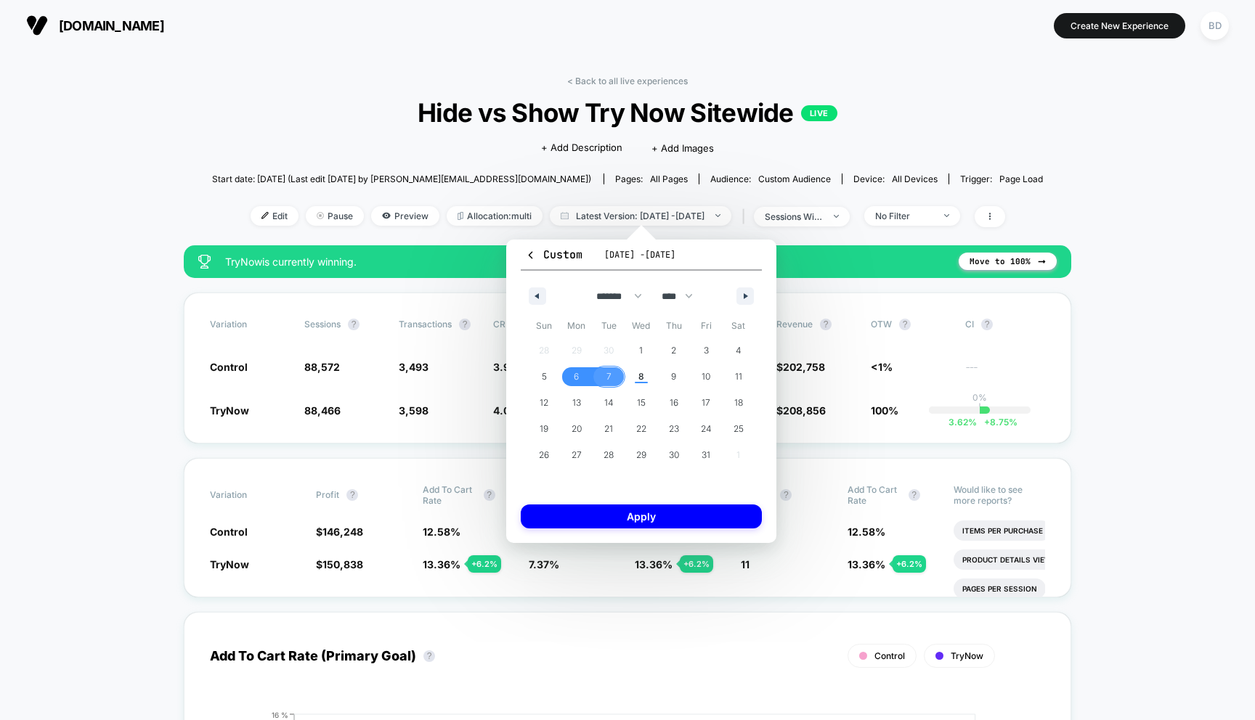
click at [613, 374] on span "7" at bounding box center [608, 376] width 33 height 19
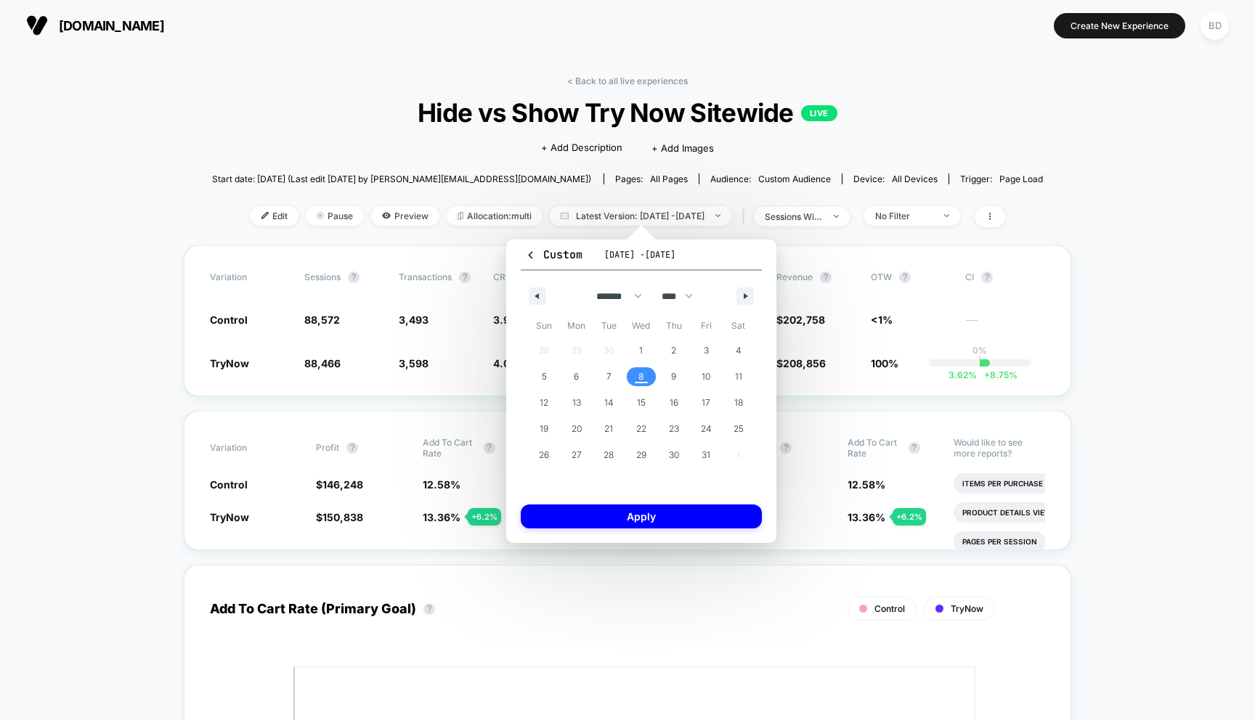
click at [637, 374] on span "8" at bounding box center [641, 376] width 33 height 19
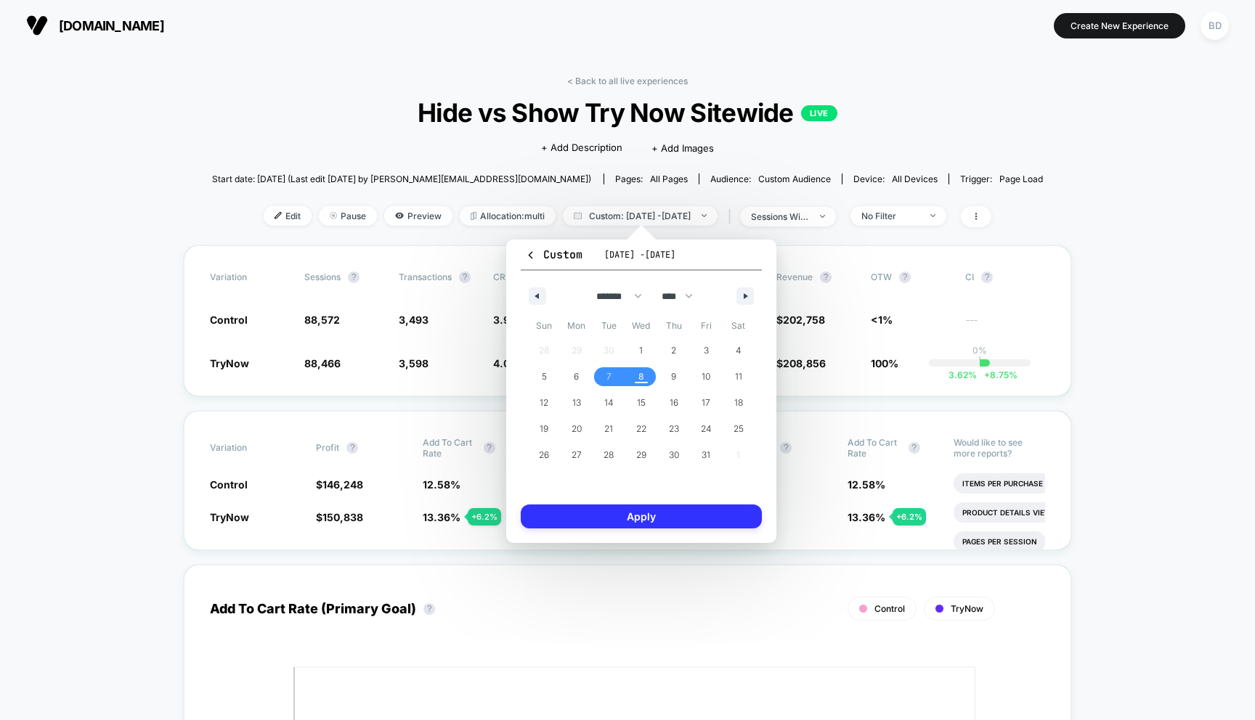
click at [635, 518] on button "Apply" at bounding box center [641, 517] width 241 height 24
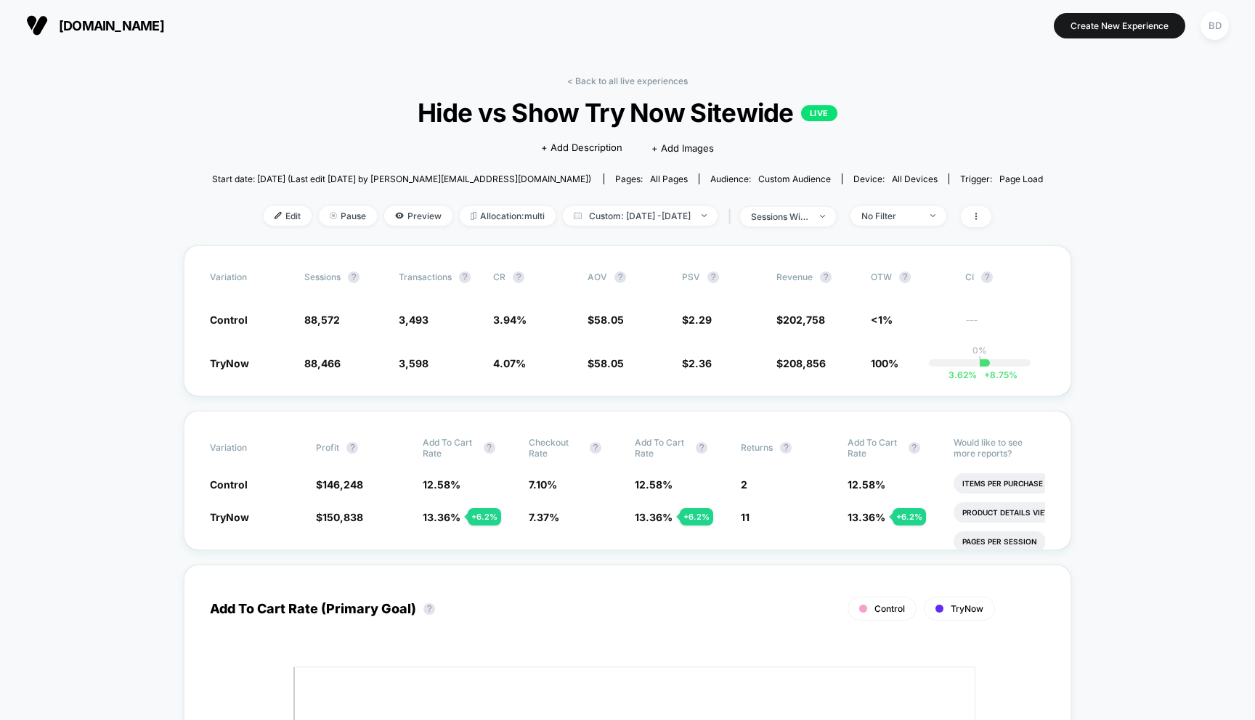
click at [675, 211] on span "Custom: Oct 7, 2025 - Oct 7, 2025" at bounding box center [640, 216] width 155 height 20
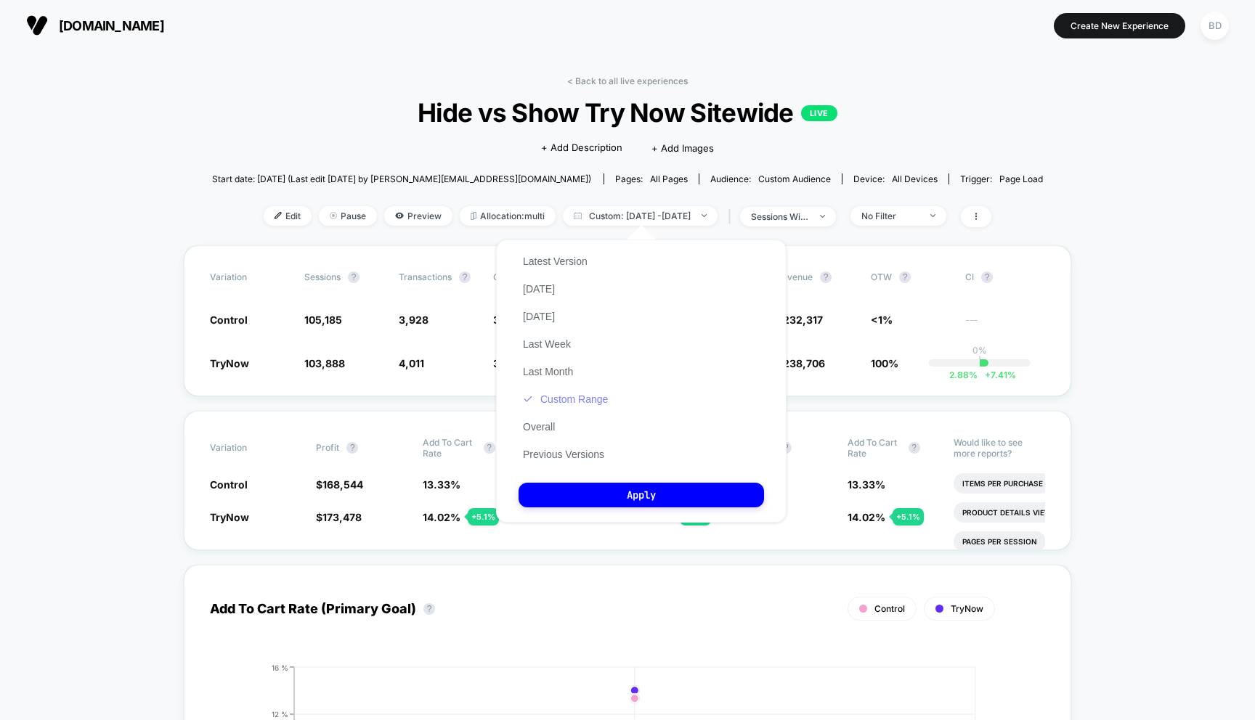
click at [564, 401] on button "Custom Range" at bounding box center [565, 399] width 94 height 13
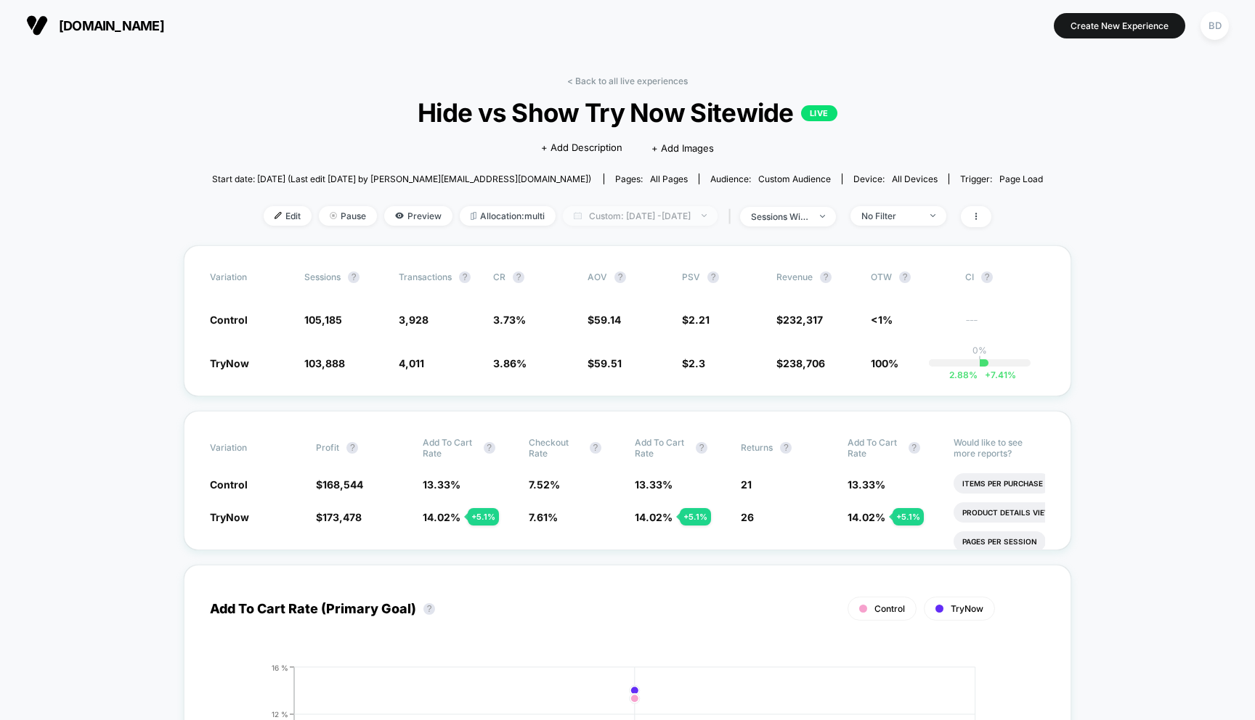
click at [637, 221] on span "Custom: Oct 7, 2025 - Oct 7, 2025" at bounding box center [640, 216] width 155 height 20
select select "*"
select select "****"
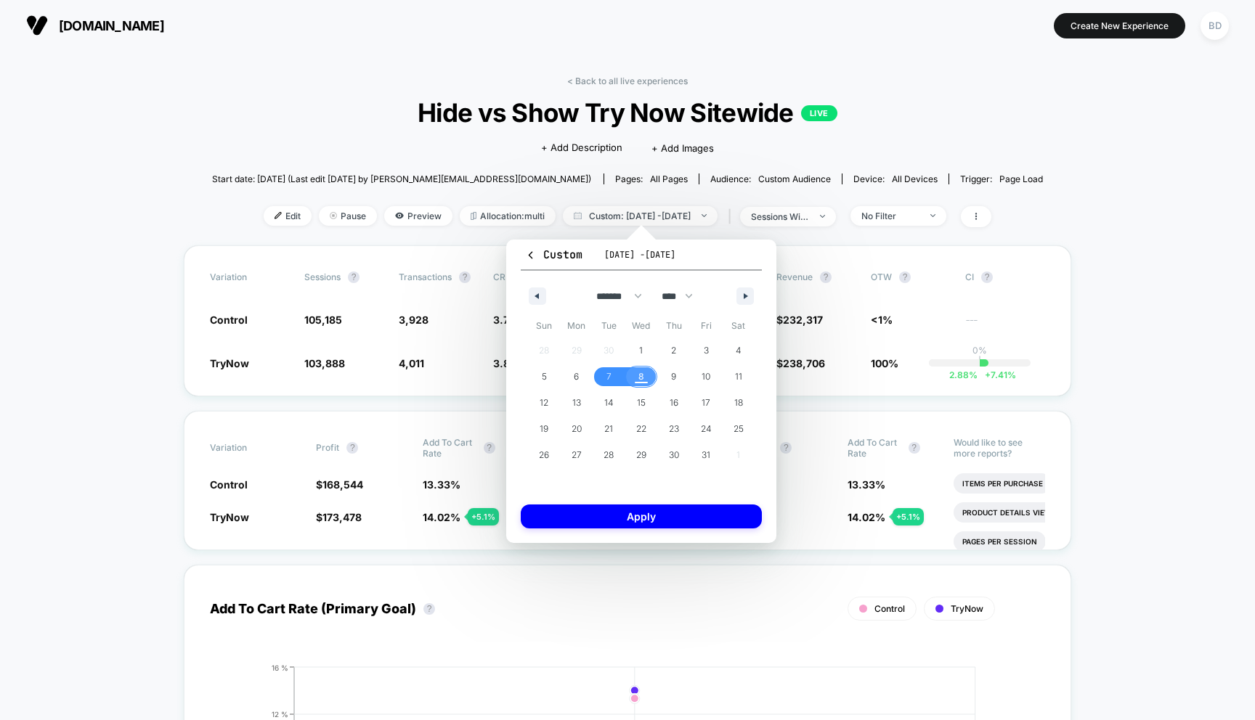
click at [643, 375] on span "8" at bounding box center [641, 377] width 6 height 26
click at [650, 517] on button "Apply" at bounding box center [641, 517] width 241 height 24
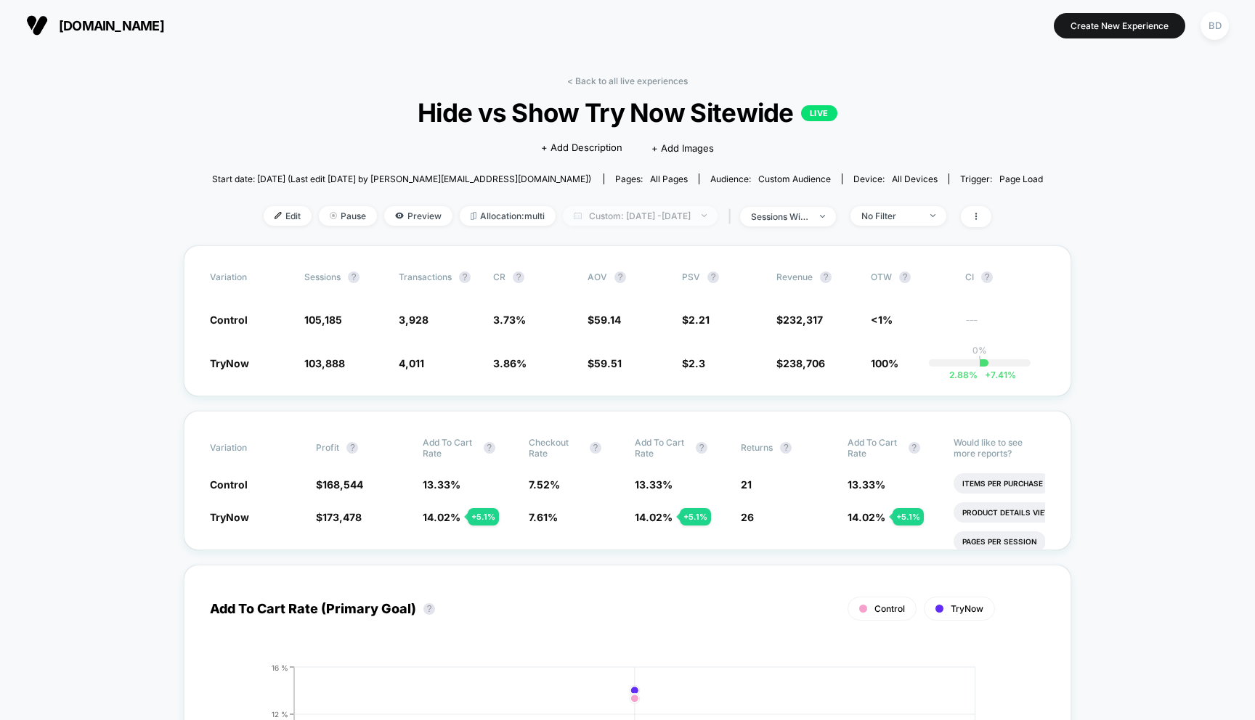
click at [635, 217] on span "Custom: Oct 7, 2025 - Oct 7, 2025" at bounding box center [640, 216] width 155 height 20
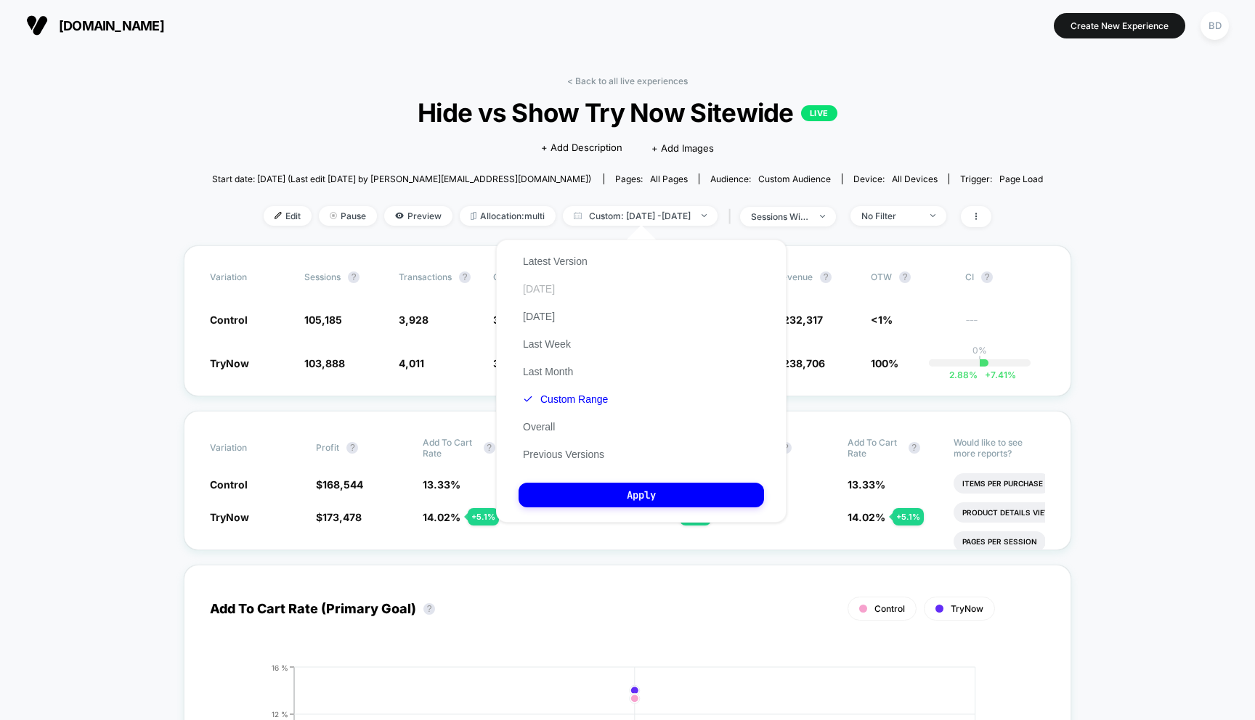
click at [547, 287] on button "[DATE]" at bounding box center [538, 288] width 41 height 13
click at [638, 493] on button "Apply" at bounding box center [640, 495] width 245 height 25
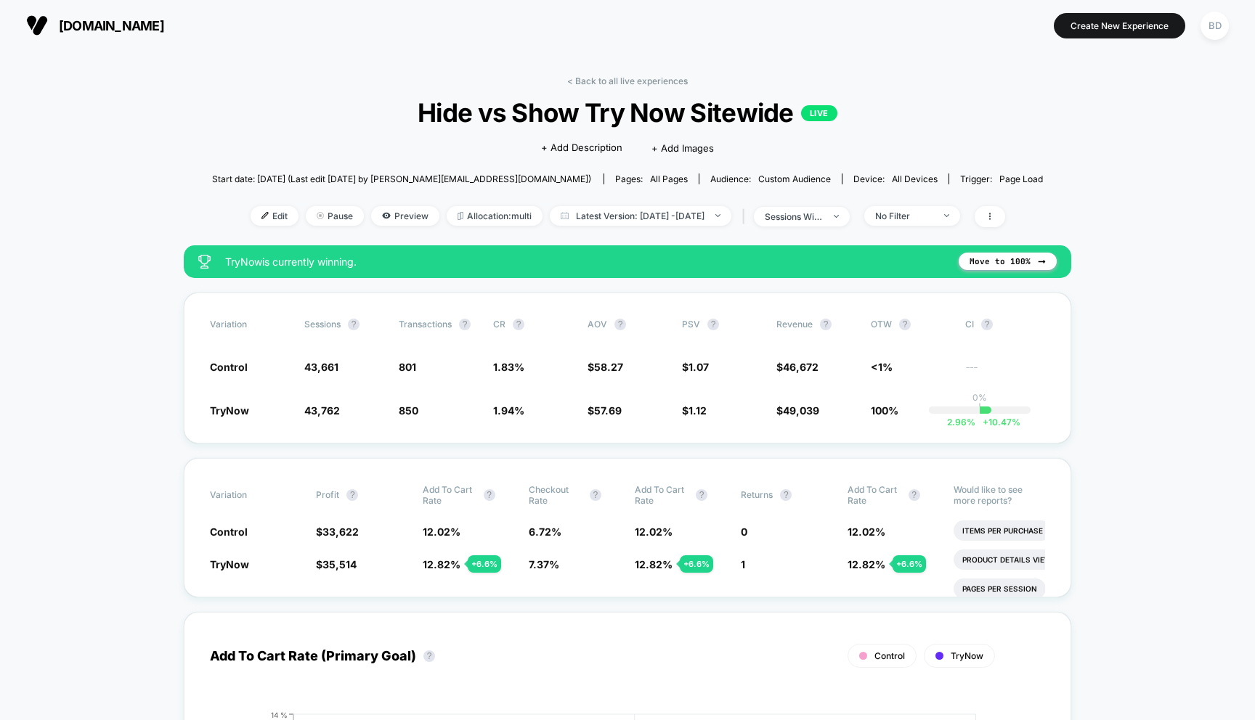
click at [622, 218] on span "Latest Version: [DATE] - [DATE]" at bounding box center [640, 216] width 181 height 20
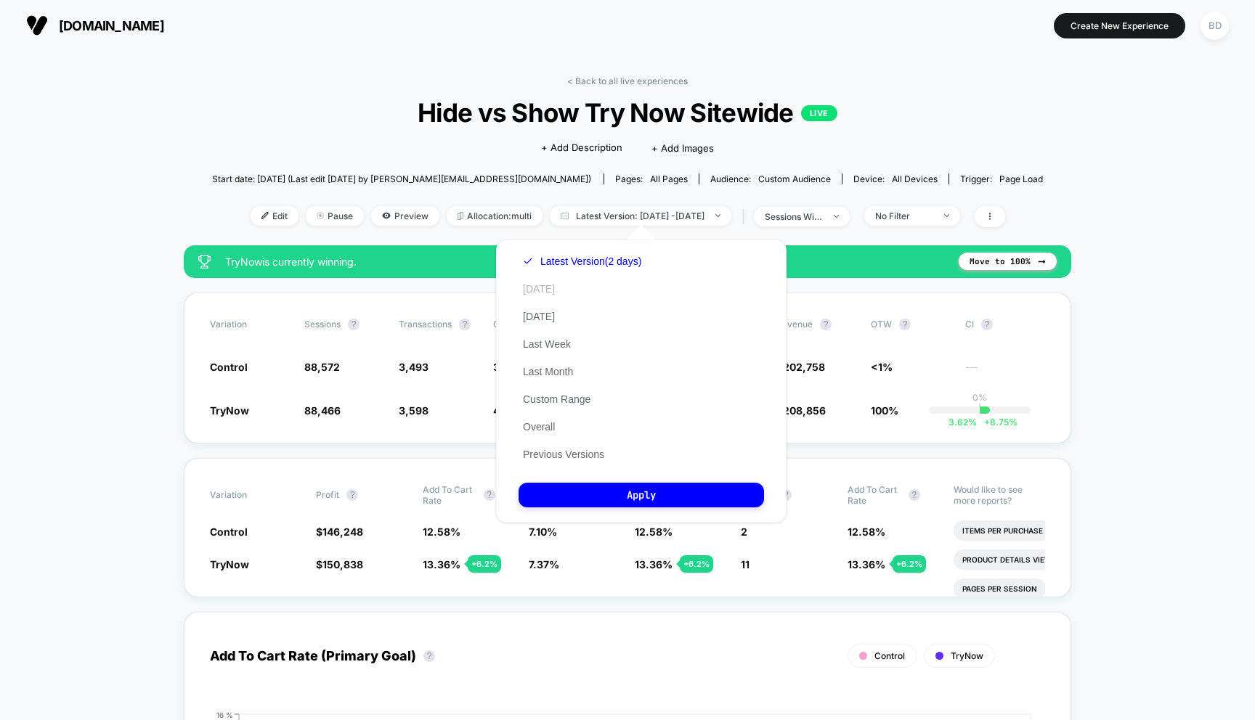
click at [538, 287] on button "[DATE]" at bounding box center [538, 288] width 41 height 13
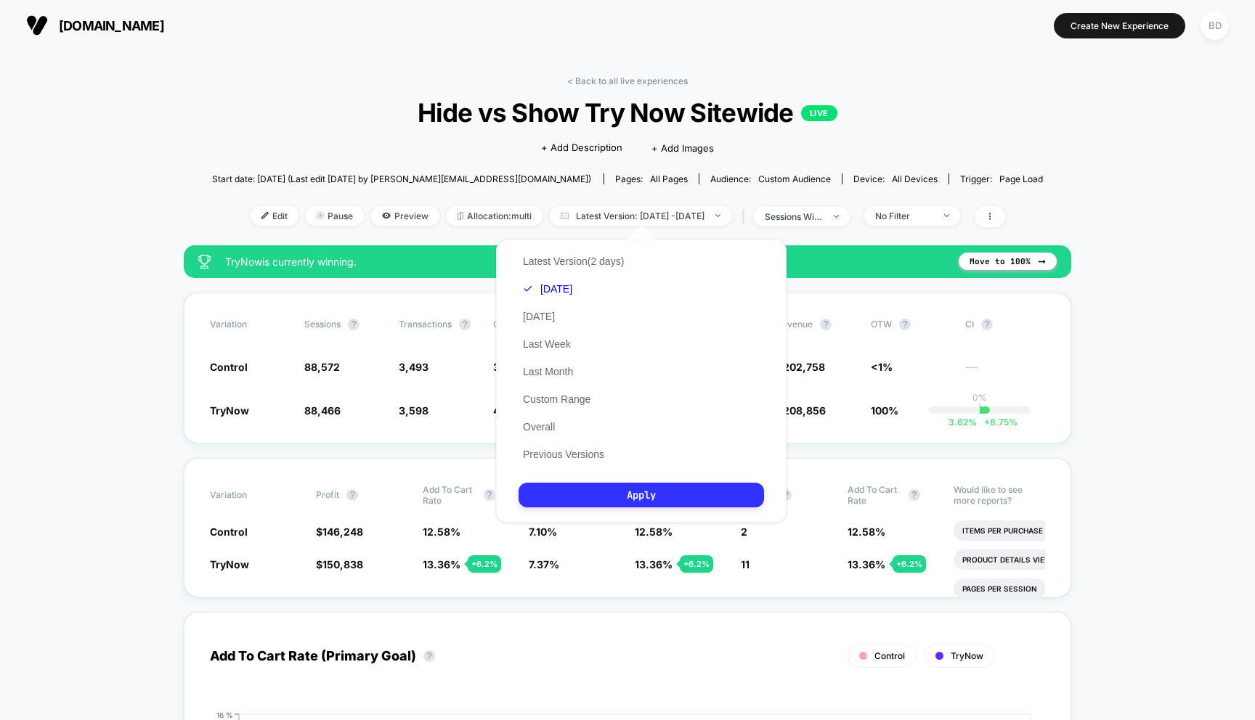
click at [648, 491] on button "Apply" at bounding box center [640, 495] width 245 height 25
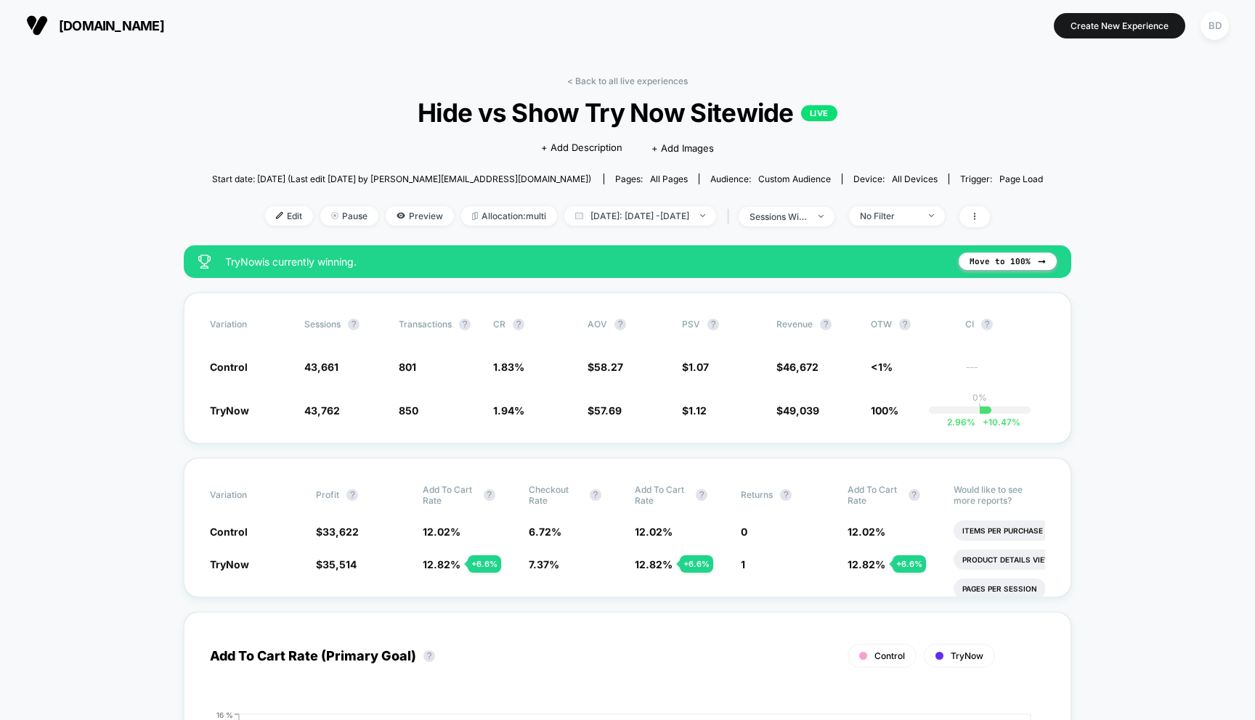
click at [625, 222] on span "Latest Version: [DATE] - [DATE]" at bounding box center [640, 216] width 181 height 20
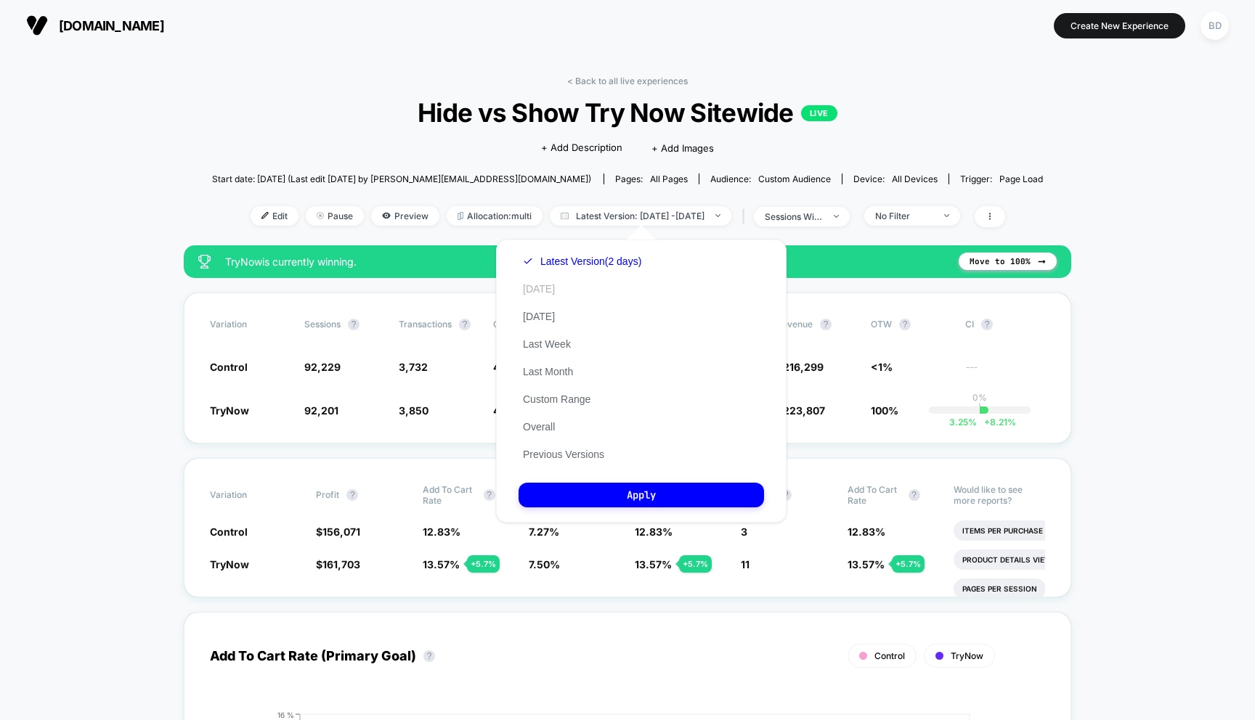
click at [534, 290] on button "[DATE]" at bounding box center [538, 288] width 41 height 13
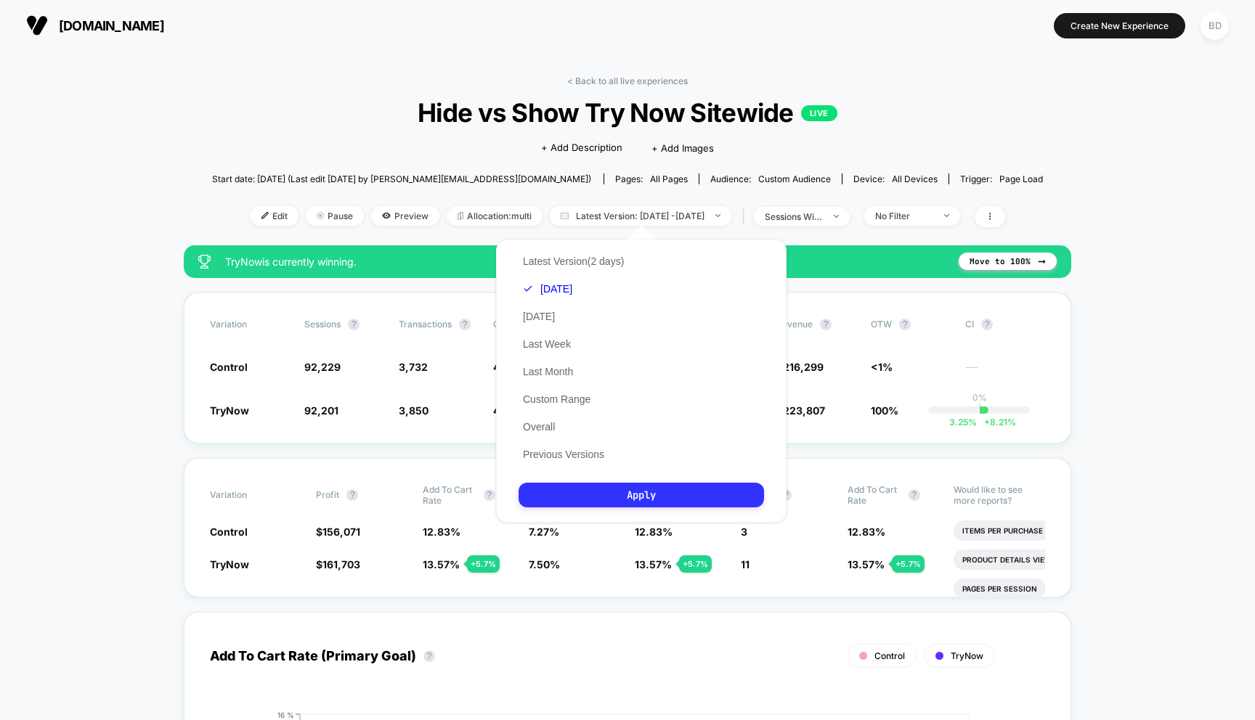
click at [626, 495] on button "Apply" at bounding box center [640, 495] width 245 height 25
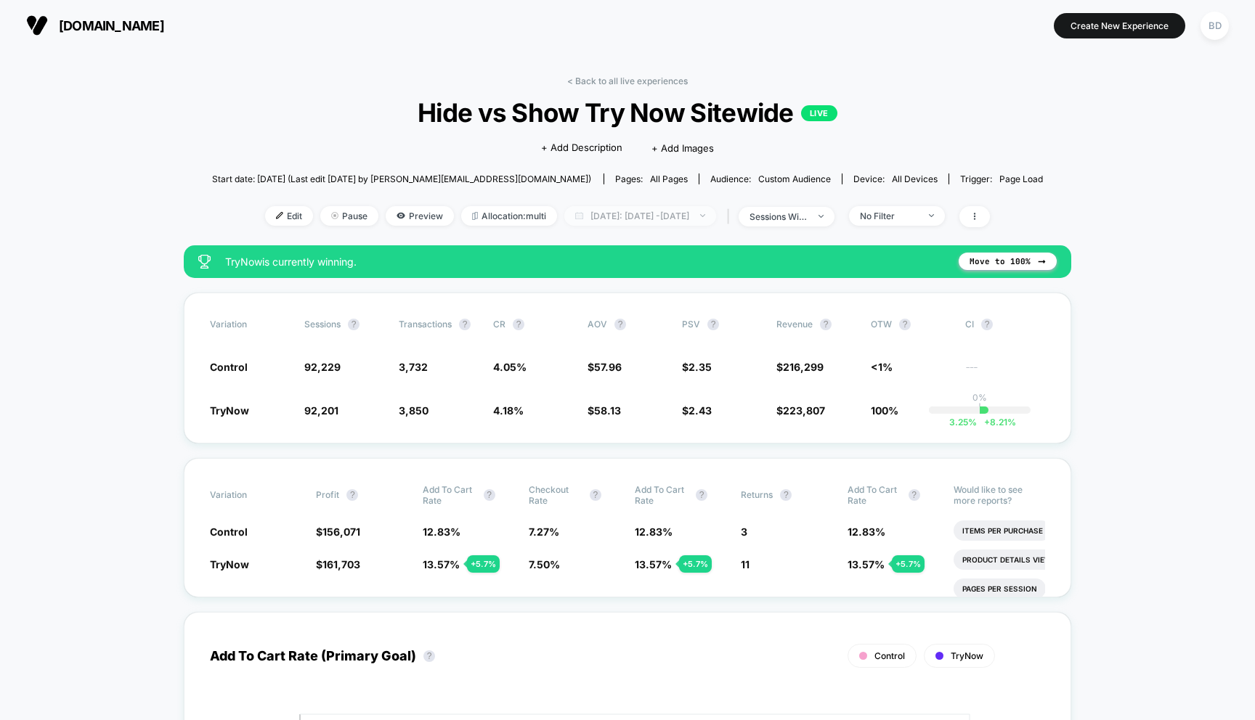
click at [690, 217] on span "[DATE]: [DATE] - [DATE]" at bounding box center [640, 216] width 152 height 20
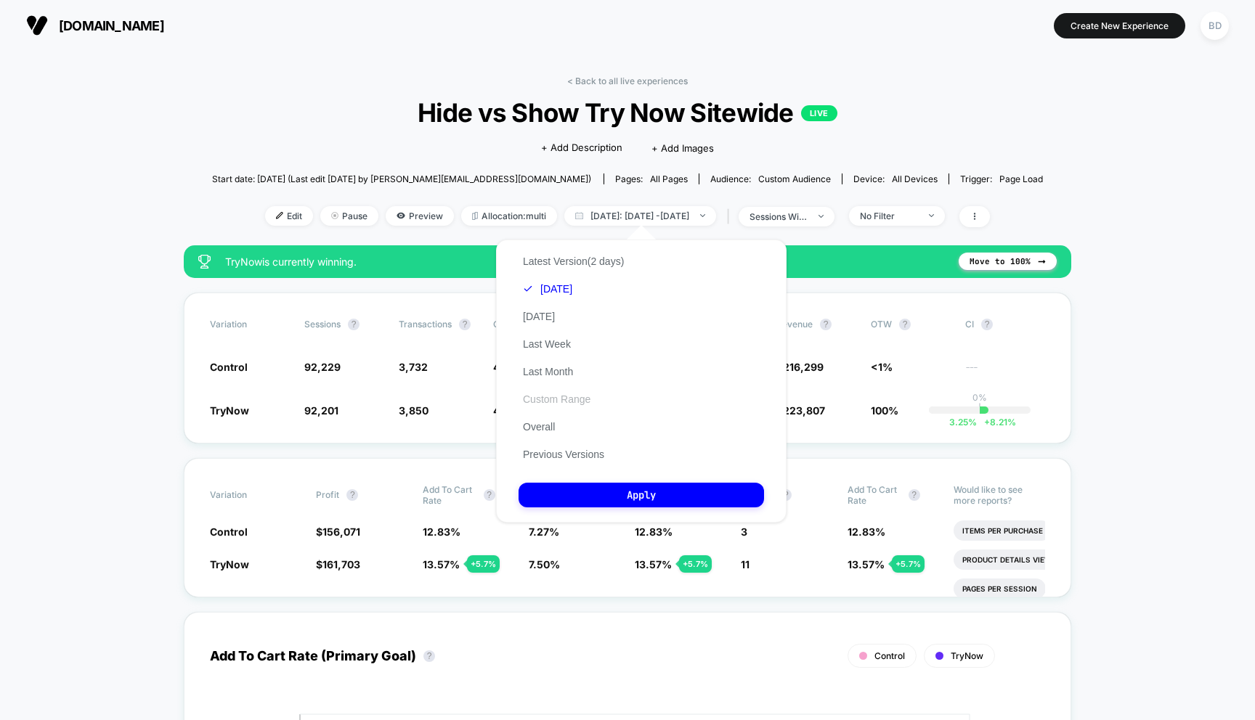
click at [565, 393] on button "Custom Range" at bounding box center [556, 399] width 76 height 13
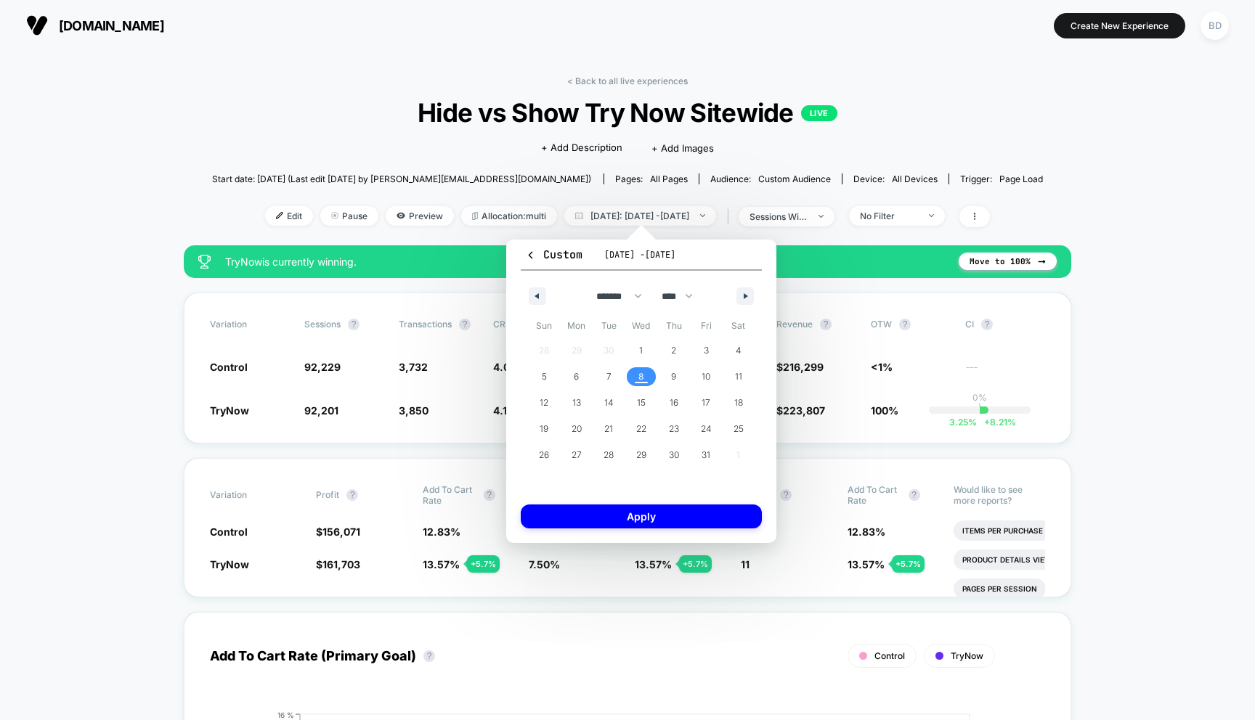
click at [642, 370] on span "8" at bounding box center [641, 377] width 6 height 26
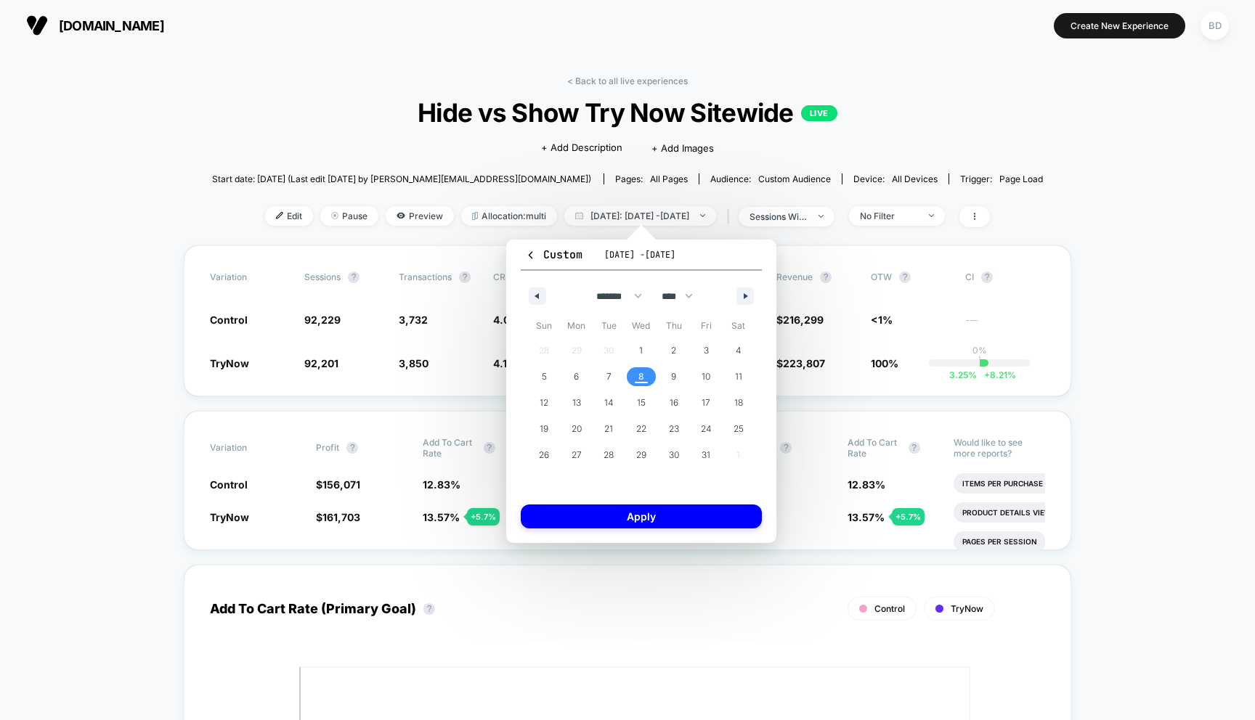
click at [642, 372] on span "8" at bounding box center [641, 377] width 6 height 26
click at [647, 510] on button "Apply" at bounding box center [641, 517] width 241 height 24
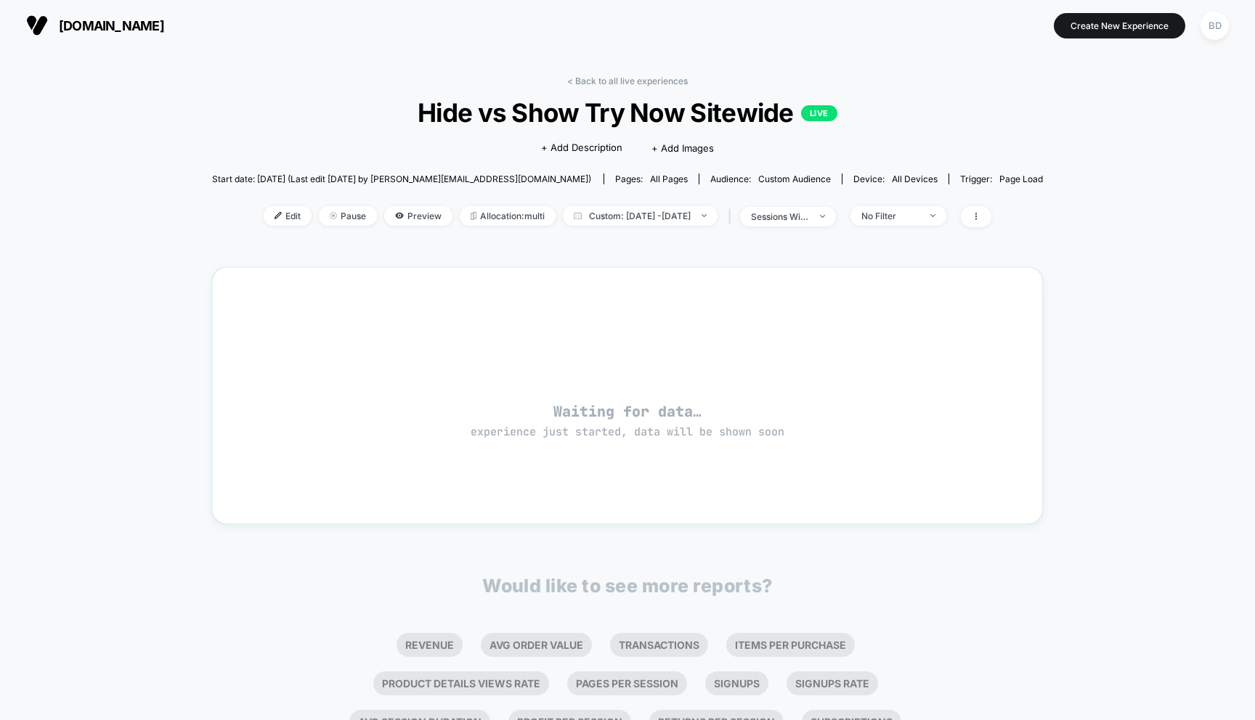
click at [183, 337] on div "< Back to all live experiences Hide vs Show Try Now Sitewide LIVE Click to edit…" at bounding box center [627, 437] width 1255 height 772
